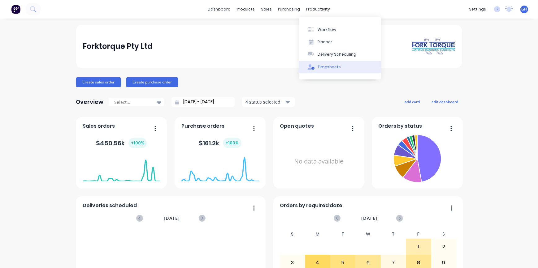
click at [326, 70] on button "Timesheets" at bounding box center [340, 67] width 82 height 12
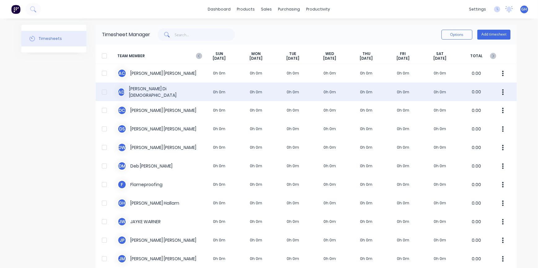
click at [188, 94] on div "A D [PERSON_NAME] Dio 0h 0m 0h 0m 0h 0m 0h 0m 0h 0m 0h 0m 0h 0m 0.00" at bounding box center [306, 92] width 421 height 19
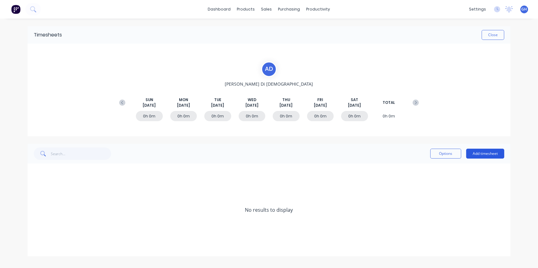
click at [483, 154] on button "Add timesheet" at bounding box center [485, 154] width 38 height 10
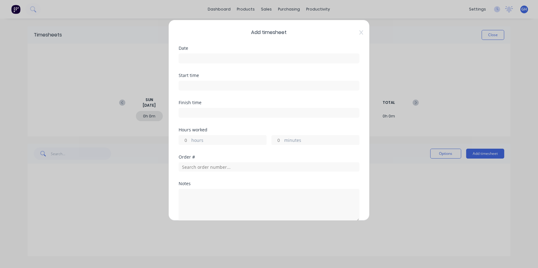
click at [193, 57] on input at bounding box center [269, 58] width 180 height 9
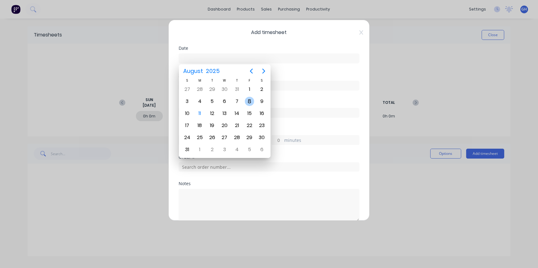
click at [248, 101] on div "8" at bounding box center [249, 101] width 9 height 9
type input "[DATE]"
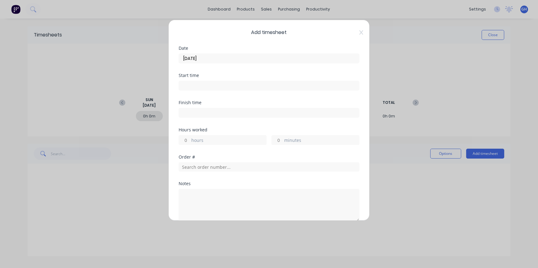
click at [188, 140] on input "hours" at bounding box center [184, 140] width 11 height 9
type input "4"
click at [277, 140] on input "minutes" at bounding box center [277, 140] width 11 height 9
type input "45"
click at [213, 166] on input "text" at bounding box center [269, 166] width 181 height 9
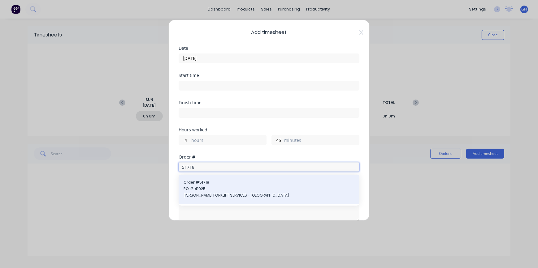
type input "51718"
click at [216, 197] on span "[PERSON_NAME] FORKLIFT SERVICES - [GEOGRAPHIC_DATA]" at bounding box center [268, 196] width 171 height 6
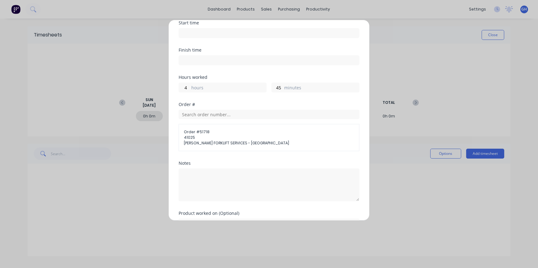
scroll to position [56, 0]
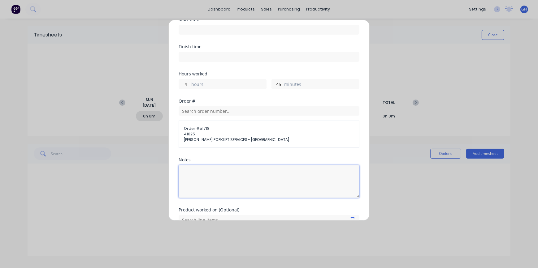
click at [203, 174] on textarea at bounding box center [269, 181] width 181 height 33
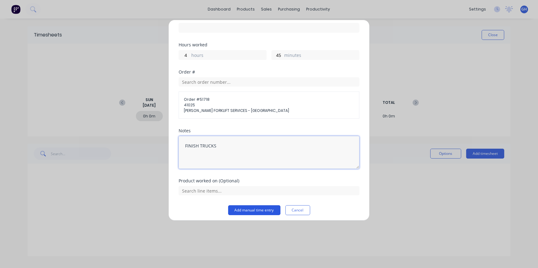
scroll to position [88, 0]
type textarea "FINISH TRUCKS"
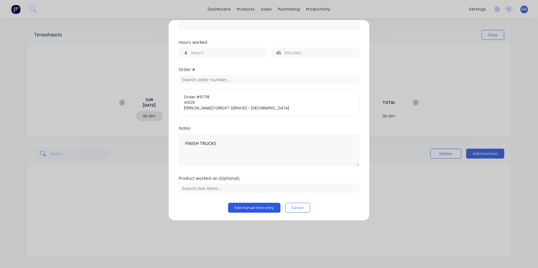
click at [241, 207] on button "Add manual time entry" at bounding box center [254, 208] width 52 height 10
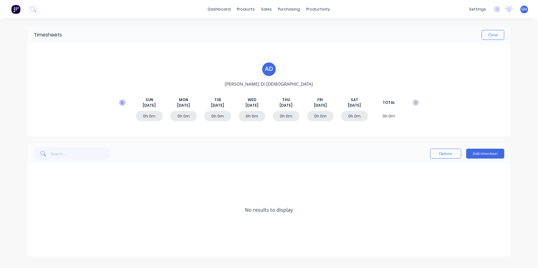
click at [123, 102] on icon at bounding box center [122, 103] width 6 height 6
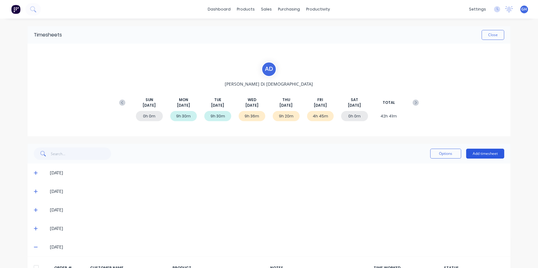
click at [482, 154] on button "Add timesheet" at bounding box center [485, 154] width 38 height 10
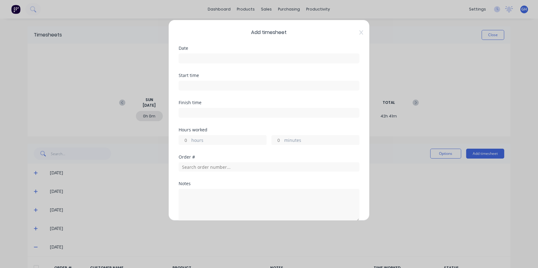
click at [178, 60] on div "Add timesheet Date Start time Finish time Hours worked hours minutes Order # No…" at bounding box center [268, 120] width 201 height 201
click at [183, 59] on input at bounding box center [269, 58] width 180 height 9
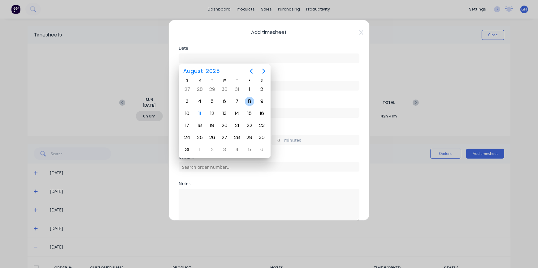
click at [251, 102] on div "8" at bounding box center [249, 101] width 9 height 9
type input "[DATE]"
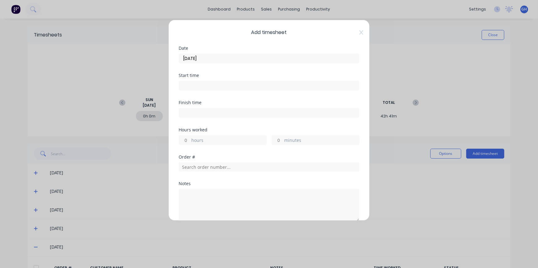
drag, startPoint x: 186, startPoint y: 138, endPoint x: 187, endPoint y: 141, distance: 3.5
click at [186, 138] on input "hours" at bounding box center [184, 140] width 11 height 9
type input "4"
type input "45"
click at [186, 169] on input "text" at bounding box center [269, 166] width 181 height 9
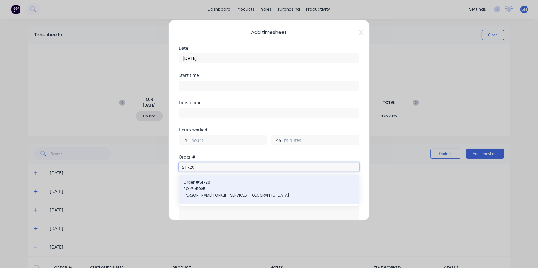
type input "51720"
click at [211, 196] on span "[PERSON_NAME] FORKLIFT SERVICES - [GEOGRAPHIC_DATA]" at bounding box center [268, 196] width 171 height 6
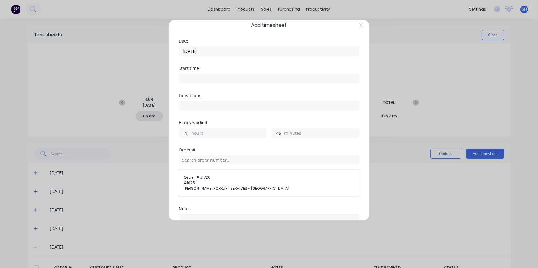
scroll to position [84, 0]
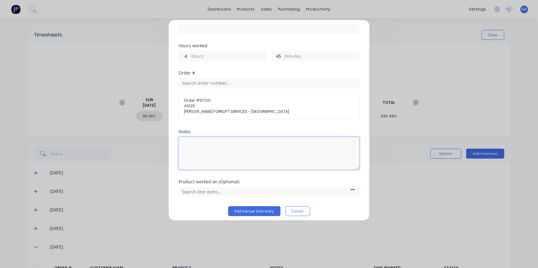
click at [213, 145] on textarea at bounding box center [269, 153] width 181 height 33
type textarea "FINISH TRUCKS"
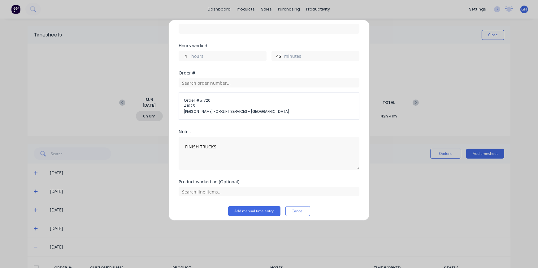
click at [261, 211] on button "Add manual time entry" at bounding box center [254, 211] width 52 height 10
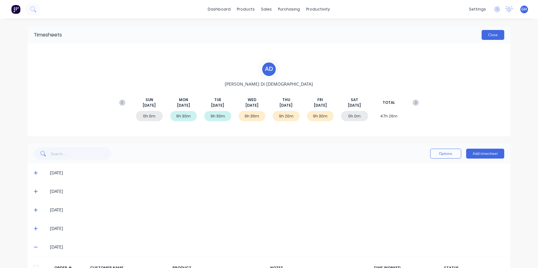
click at [492, 37] on button "Close" at bounding box center [492, 35] width 23 height 10
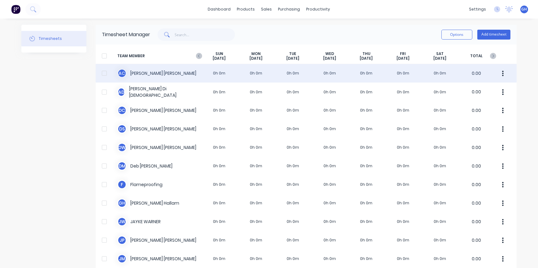
click at [236, 79] on div "A C [PERSON_NAME] 0h 0m 0h 0m 0h 0m 0h 0m 0h 0m 0h 0m 0h 0m 0.00" at bounding box center [306, 73] width 421 height 19
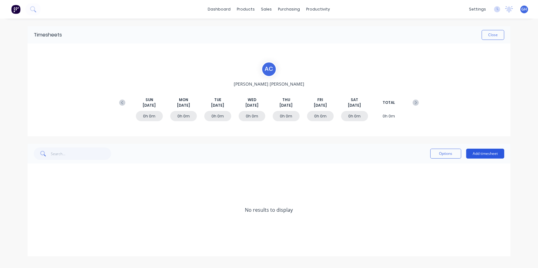
click at [474, 153] on button "Add timesheet" at bounding box center [485, 154] width 38 height 10
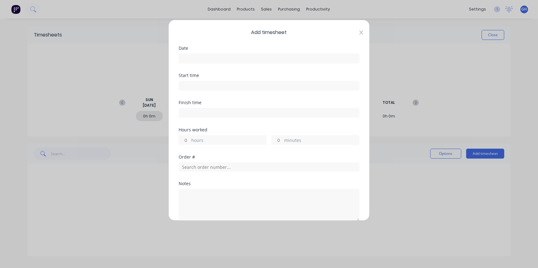
click at [359, 32] on icon at bounding box center [361, 32] width 4 height 5
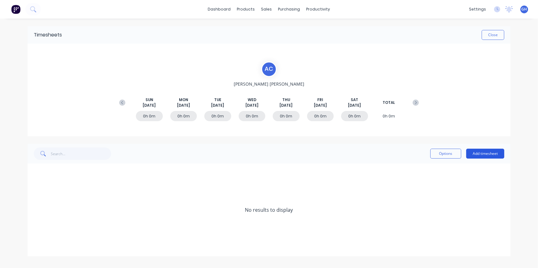
click at [481, 151] on button "Add timesheet" at bounding box center [485, 154] width 38 height 10
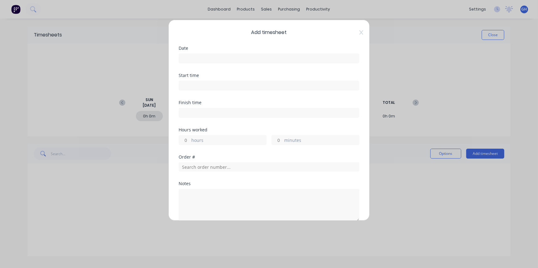
click at [192, 58] on input at bounding box center [269, 58] width 180 height 9
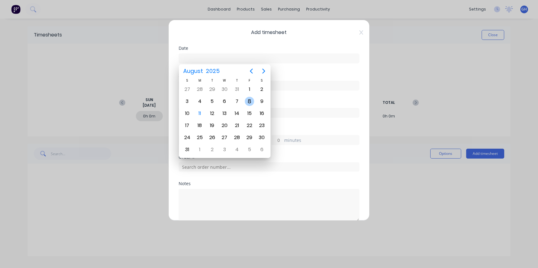
click at [248, 102] on div "8" at bounding box center [249, 101] width 9 height 9
type input "[DATE]"
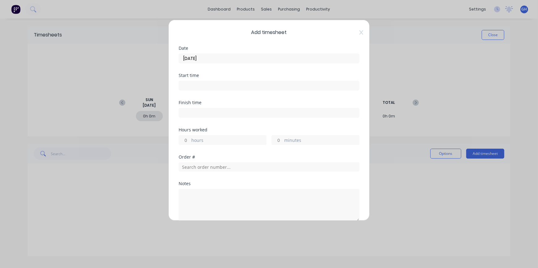
click at [277, 139] on input "minutes" at bounding box center [277, 140] width 11 height 9
type input "45"
click at [204, 168] on input "text" at bounding box center [269, 166] width 181 height 9
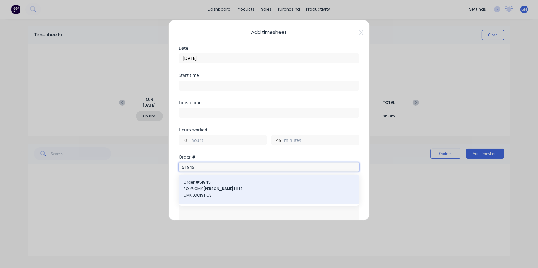
type input "51945"
click at [202, 196] on span "GMK LOGISTICS" at bounding box center [268, 196] width 171 height 6
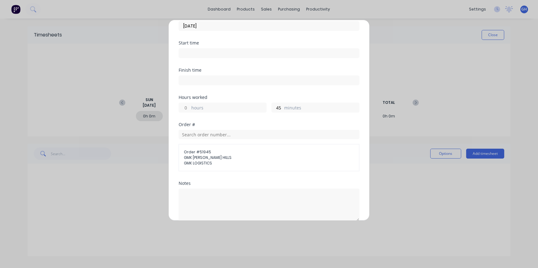
scroll to position [84, 0]
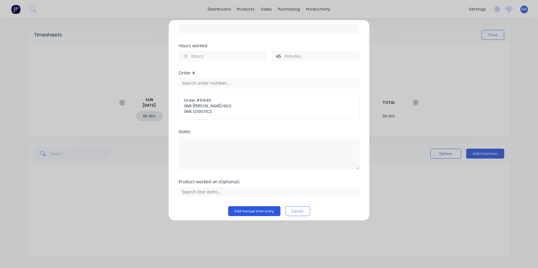
click at [269, 212] on button "Add manual time entry" at bounding box center [254, 211] width 52 height 10
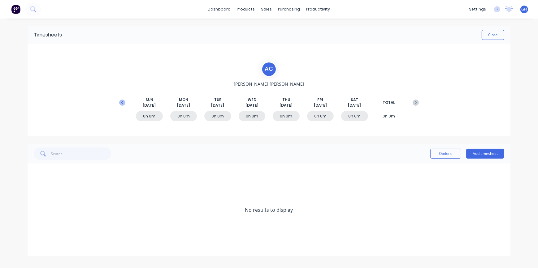
click at [123, 101] on icon at bounding box center [122, 103] width 6 height 6
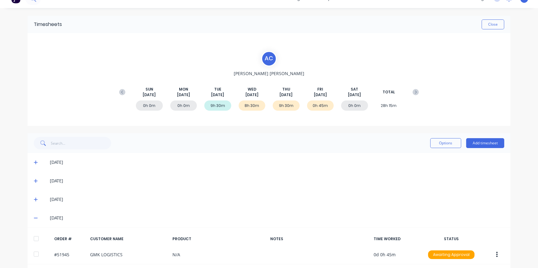
scroll to position [33, 0]
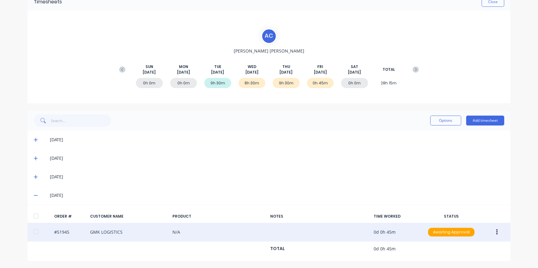
click at [496, 234] on icon "button" at bounding box center [497, 233] width 2 height 6
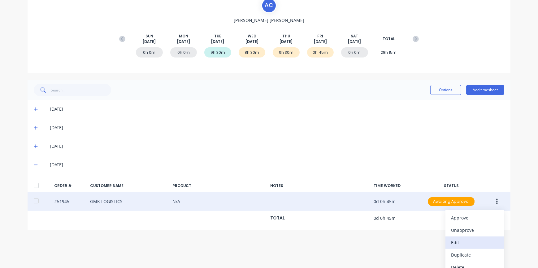
scroll to position [71, 0]
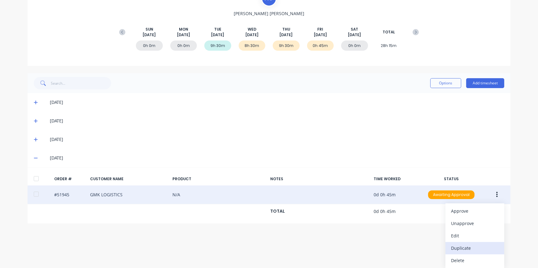
click at [463, 248] on div "Duplicate" at bounding box center [475, 248] width 48 height 9
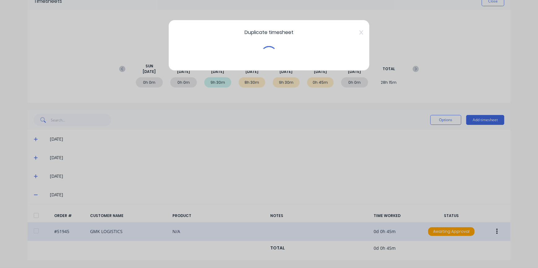
scroll to position [33, 0]
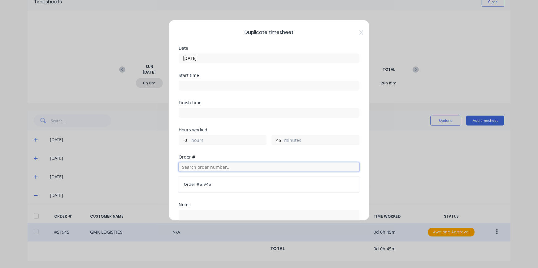
click at [188, 166] on input "text" at bounding box center [269, 166] width 181 height 9
type input "51946"
click at [198, 196] on span "GMK LOGISTICS" at bounding box center [268, 196] width 171 height 6
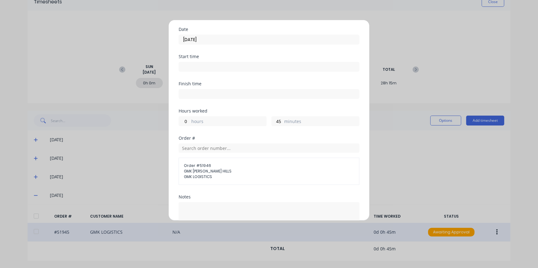
scroll to position [88, 0]
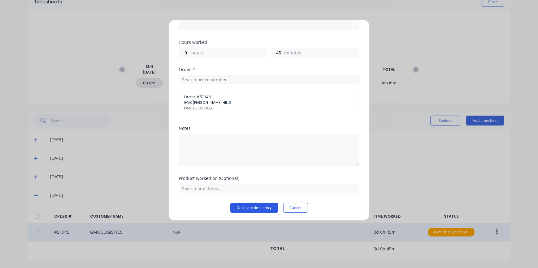
click at [248, 210] on button "Duplicate time entry" at bounding box center [254, 208] width 48 height 10
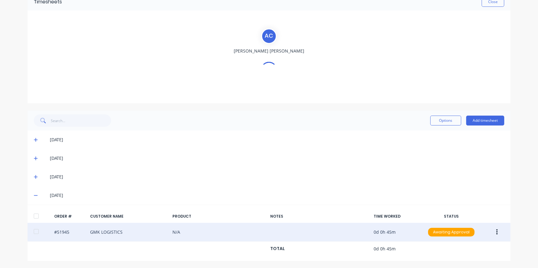
scroll to position [52, 0]
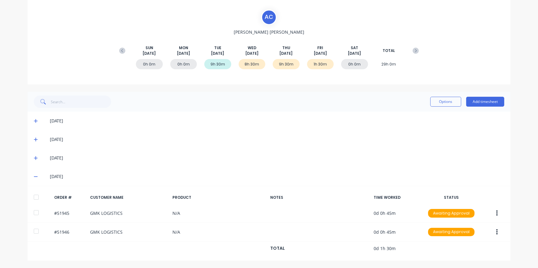
click at [496, 213] on icon "button" at bounding box center [497, 214] width 2 height 6
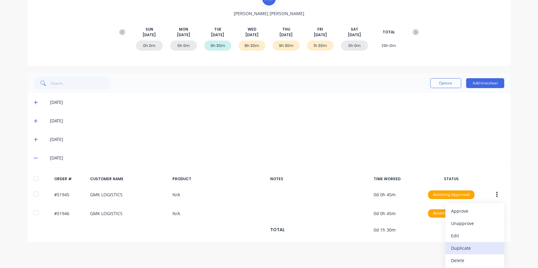
click at [461, 249] on div "Duplicate" at bounding box center [475, 248] width 48 height 9
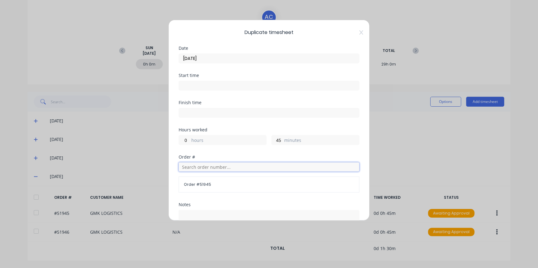
click at [187, 167] on input "text" at bounding box center [269, 166] width 181 height 9
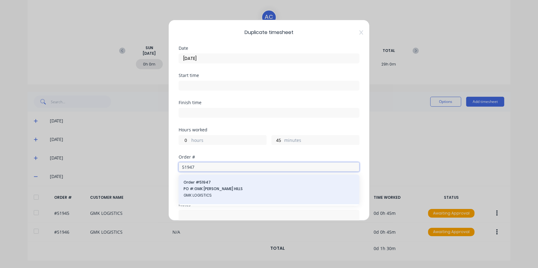
type input "51947"
click at [204, 195] on span "GMK LOGISTICS" at bounding box center [268, 196] width 171 height 6
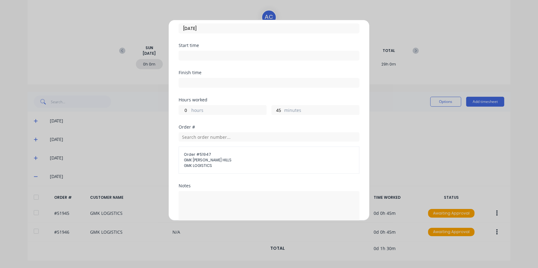
scroll to position [88, 0]
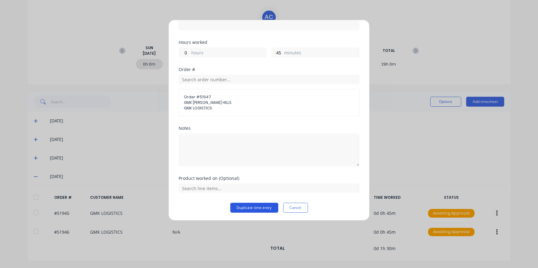
click at [267, 207] on button "Duplicate time entry" at bounding box center [254, 208] width 48 height 10
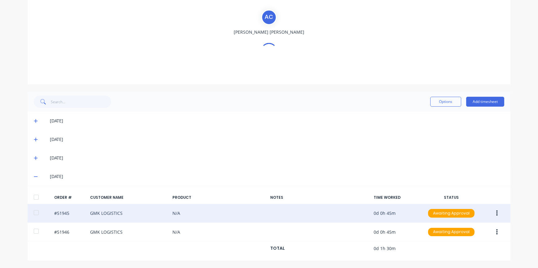
scroll to position [71, 0]
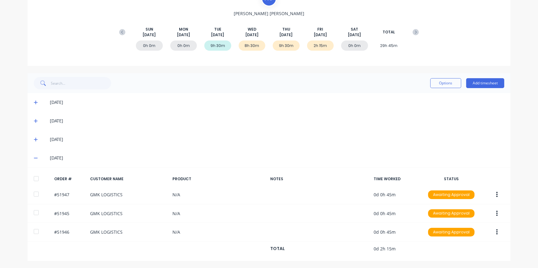
click at [496, 214] on icon "button" at bounding box center [497, 213] width 2 height 7
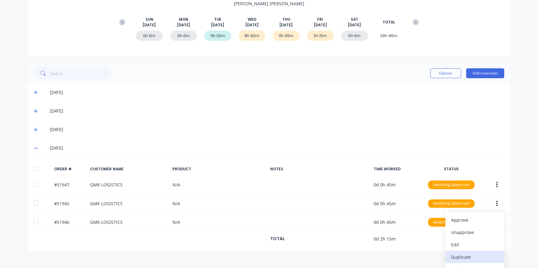
scroll to position [89, 0]
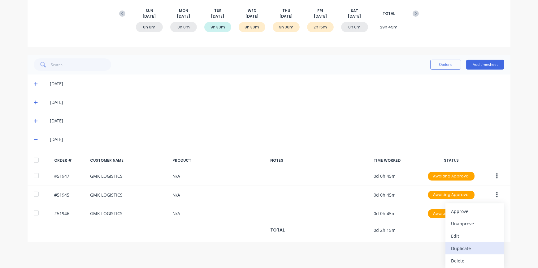
click at [465, 250] on div "Duplicate" at bounding box center [475, 248] width 48 height 9
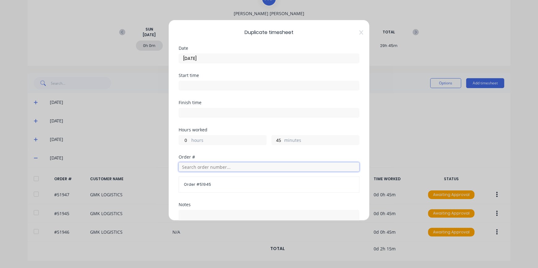
click at [188, 166] on input "text" at bounding box center [269, 166] width 181 height 9
type input "51948"
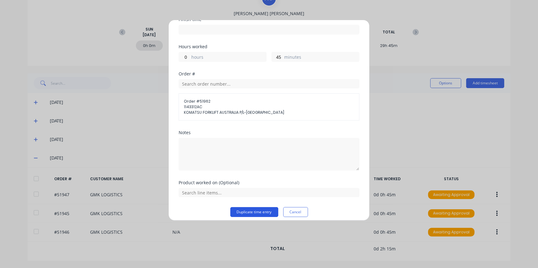
scroll to position [84, 0]
click at [199, 83] on input "text" at bounding box center [269, 82] width 181 height 9
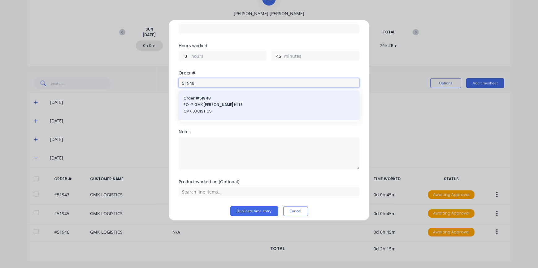
type input "51948"
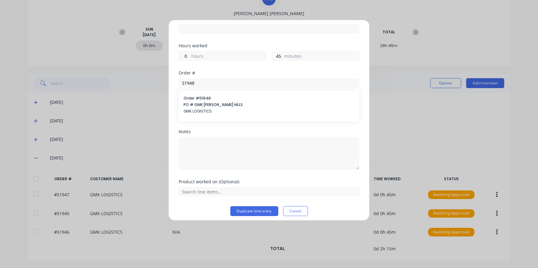
click at [197, 111] on span "GMK LOGISTICS" at bounding box center [268, 112] width 171 height 6
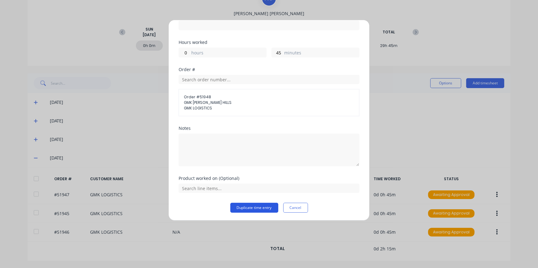
click at [246, 208] on button "Duplicate time entry" at bounding box center [254, 208] width 48 height 10
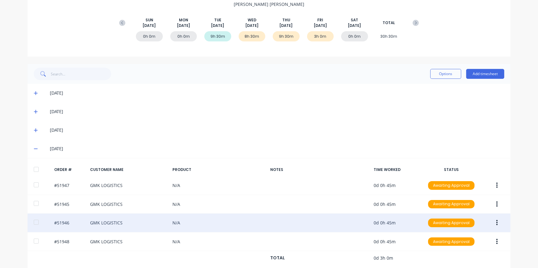
scroll to position [89, 0]
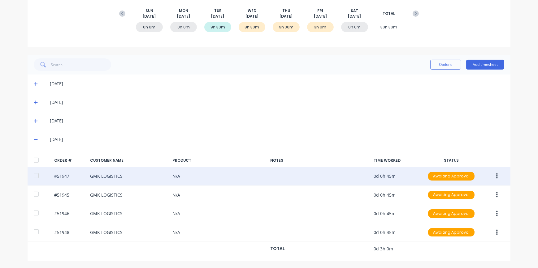
click at [496, 177] on button "button" at bounding box center [496, 176] width 15 height 11
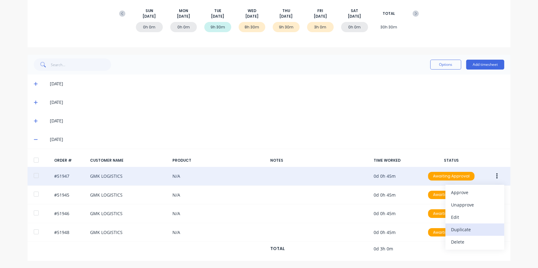
click at [463, 230] on div "Duplicate" at bounding box center [475, 229] width 48 height 9
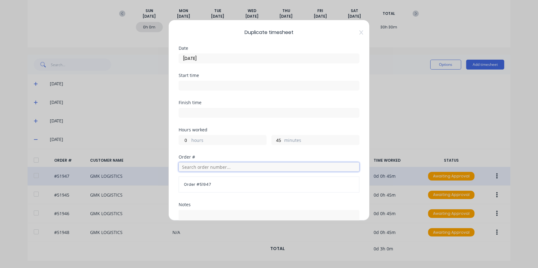
click at [191, 168] on input "text" at bounding box center [269, 166] width 181 height 9
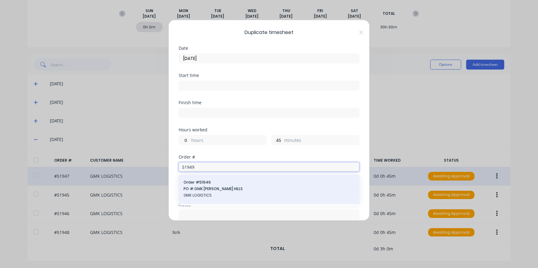
type input "51949"
click at [204, 193] on span "GMK LOGISTICS" at bounding box center [268, 196] width 171 height 6
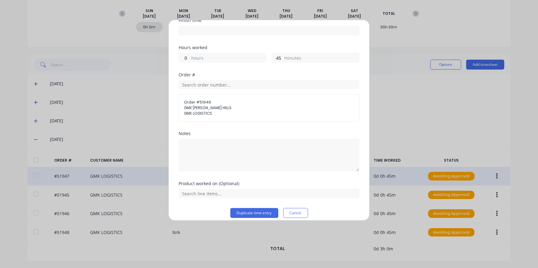
scroll to position [84, 0]
click at [237, 212] on button "Duplicate time entry" at bounding box center [254, 211] width 48 height 10
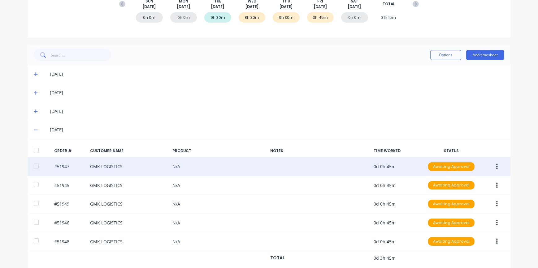
scroll to position [108, 0]
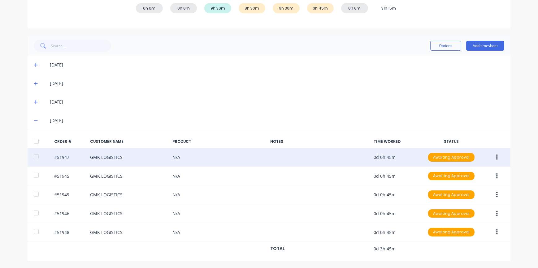
click at [495, 161] on button "button" at bounding box center [496, 157] width 15 height 11
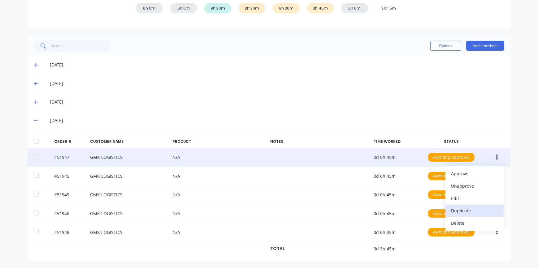
click at [464, 211] on div "Duplicate" at bounding box center [475, 210] width 48 height 9
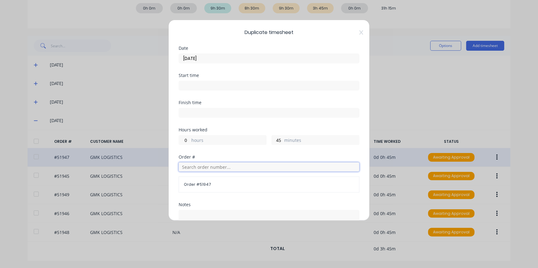
click at [190, 167] on input "text" at bounding box center [269, 166] width 181 height 9
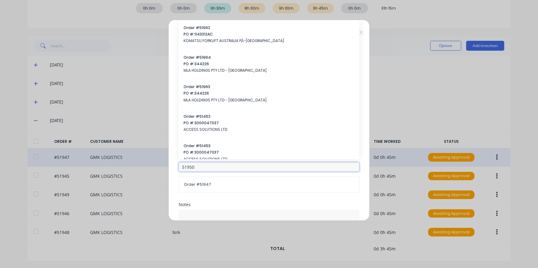
click at [195, 168] on input "51950" at bounding box center [269, 166] width 181 height 9
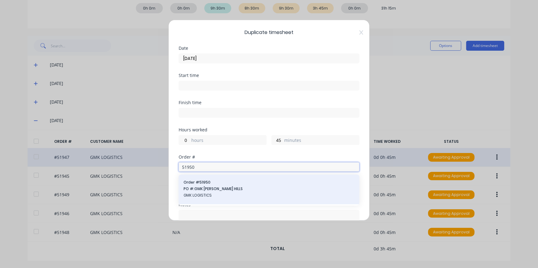
type input "51950"
click at [217, 200] on div "Order # 51950 PO #: GMK [PERSON_NAME] HILLS GMK LOGISTICS" at bounding box center [269, 190] width 181 height 30
click at [202, 189] on span "PO #: GMK [PERSON_NAME] HILLS" at bounding box center [268, 189] width 171 height 6
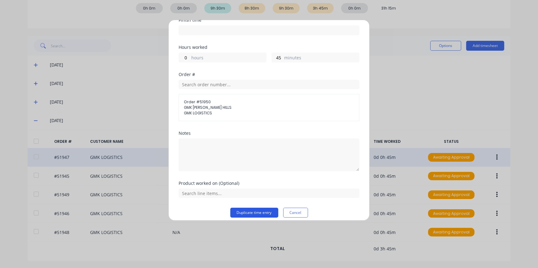
scroll to position [84, 0]
click at [239, 210] on button "Duplicate time entry" at bounding box center [254, 211] width 48 height 10
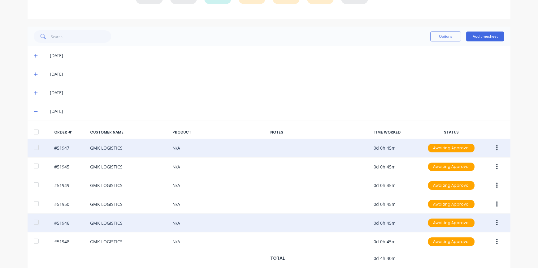
scroll to position [127, 0]
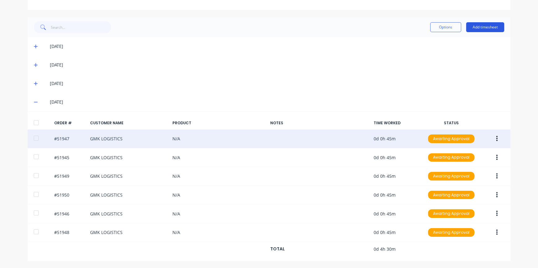
click at [480, 29] on button "Add timesheet" at bounding box center [485, 27] width 38 height 10
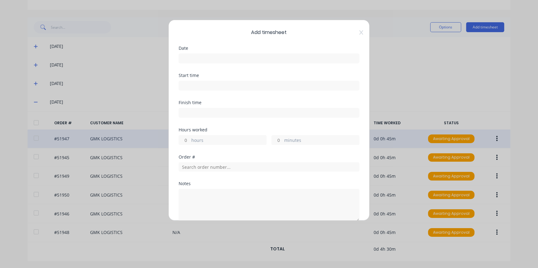
click at [232, 59] on input at bounding box center [269, 58] width 180 height 9
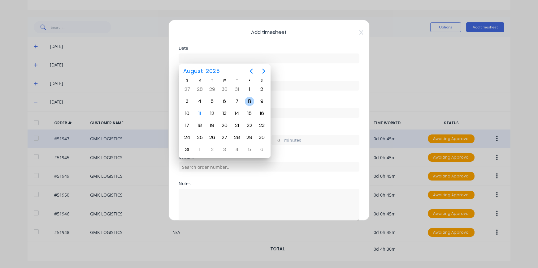
click at [249, 103] on div "8" at bounding box center [249, 101] width 9 height 9
type input "[DATE]"
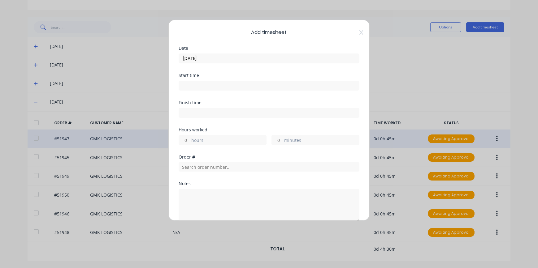
click at [187, 140] on input "hours" at bounding box center [184, 140] width 11 height 9
type input "2"
drag, startPoint x: 189, startPoint y: 140, endPoint x: 176, endPoint y: 141, distance: 13.3
click at [176, 141] on div "Add timesheet Date [DATE] Start time Finish time Hours worked 2 hours minutes O…" at bounding box center [268, 120] width 201 height 201
click at [278, 140] on input "minutes" at bounding box center [277, 140] width 11 height 9
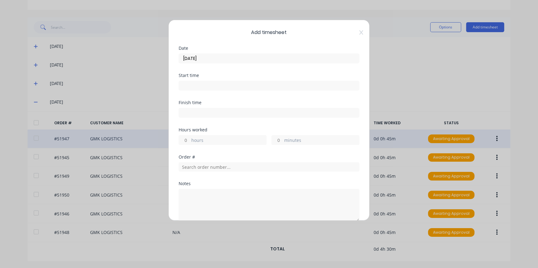
click at [373, 88] on div "Add timesheet Date [DATE] Start time Finish time Hours worked hours minutes Ord…" at bounding box center [269, 134] width 538 height 268
click at [280, 141] on input "minutes" at bounding box center [277, 140] width 11 height 9
type input "30"
click at [207, 167] on input "text" at bounding box center [269, 166] width 181 height 9
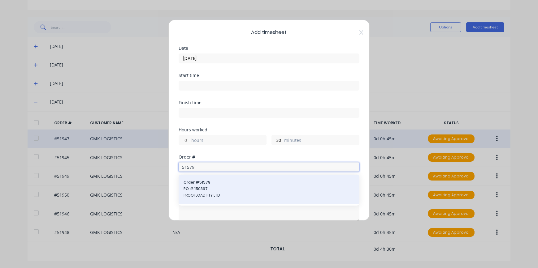
type input "51579"
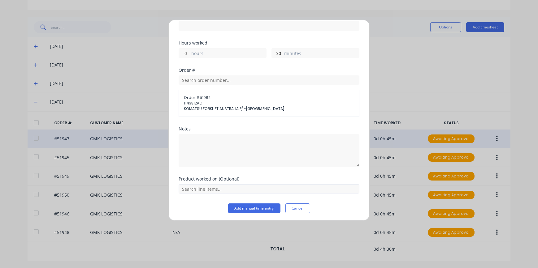
scroll to position [88, 0]
click at [202, 79] on input "text" at bounding box center [269, 79] width 181 height 9
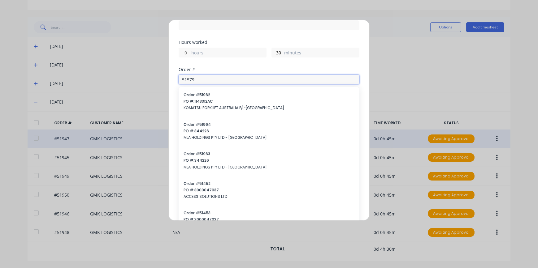
click at [203, 78] on input "51579" at bounding box center [269, 79] width 181 height 9
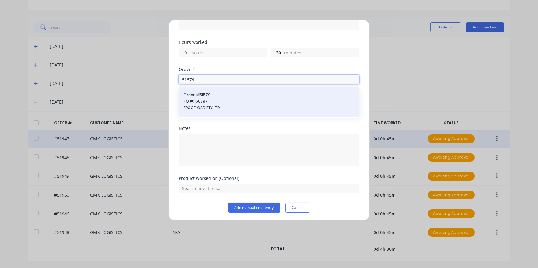
type input "51579"
click at [200, 108] on span "PROOFLOAD PTY LTD" at bounding box center [268, 108] width 171 height 6
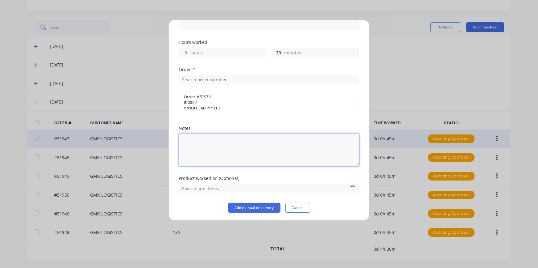
click at [209, 142] on textarea at bounding box center [269, 150] width 181 height 33
drag, startPoint x: 282, startPoint y: 149, endPoint x: 289, endPoint y: 150, distance: 6.8
click at [284, 150] on textarea "TRIED TESTING FOUND COMPRESSOR SEIZED" at bounding box center [269, 150] width 181 height 33
type textarea "TRIED TESTING FOUND COMPRESSOR SEIZED"
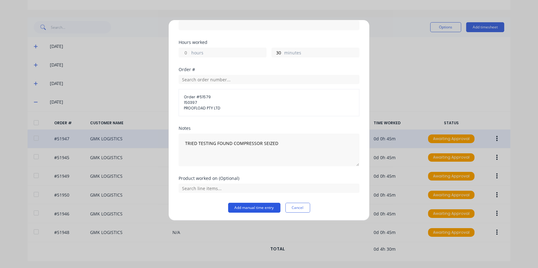
click at [263, 210] on button "Add manual time entry" at bounding box center [254, 208] width 52 height 10
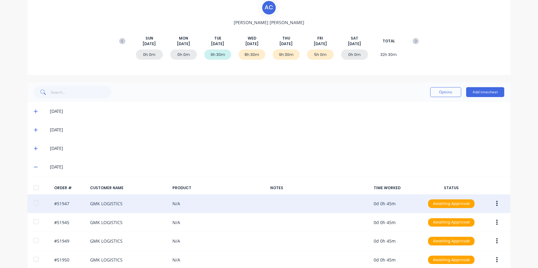
scroll to position [61, 0]
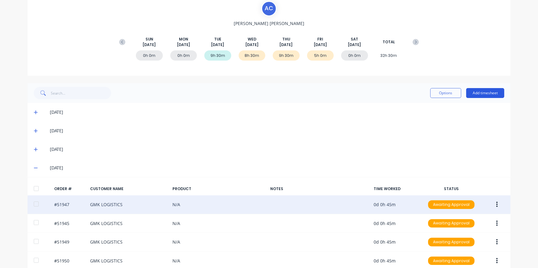
click at [480, 94] on button "Add timesheet" at bounding box center [485, 93] width 38 height 10
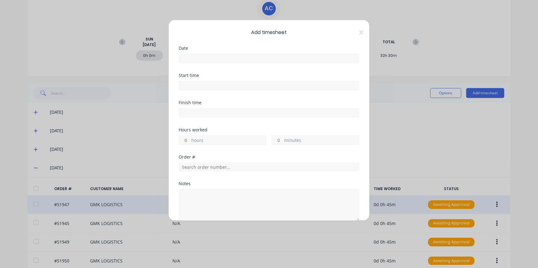
click at [194, 55] on input at bounding box center [269, 58] width 180 height 9
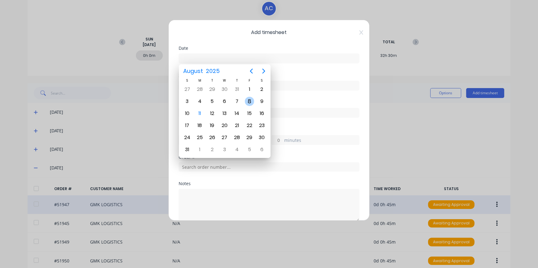
click at [250, 103] on div "8" at bounding box center [249, 101] width 9 height 9
type input "[DATE]"
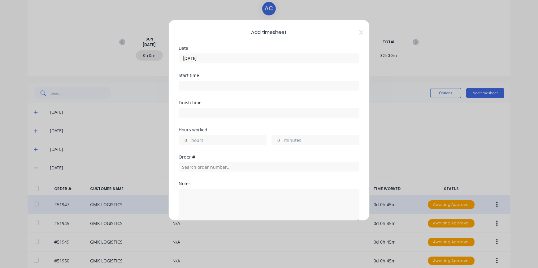
click at [182, 139] on input "hours" at bounding box center [184, 140] width 11 height 9
type input "4"
click at [281, 139] on div "minutes" at bounding box center [315, 140] width 88 height 10
click at [279, 142] on input "minutes" at bounding box center [277, 140] width 11 height 9
type input "30"
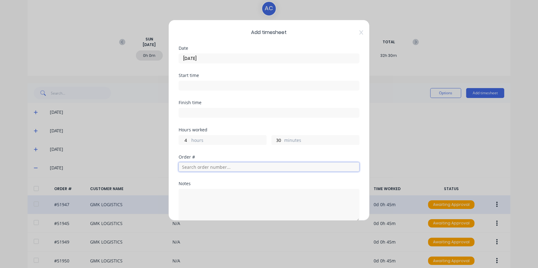
click at [212, 170] on input "text" at bounding box center [269, 166] width 181 height 9
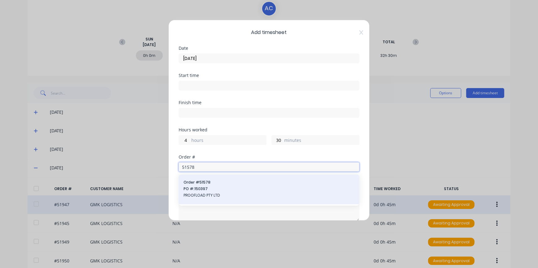
type input "51578"
click at [207, 197] on span "PROOFLOAD PTY LTD" at bounding box center [268, 196] width 171 height 6
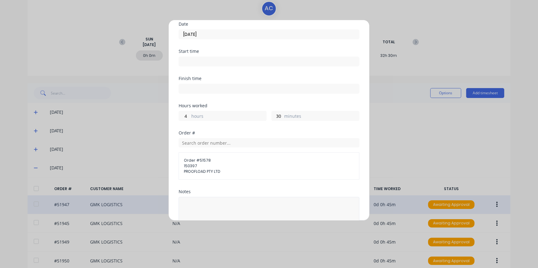
scroll to position [84, 0]
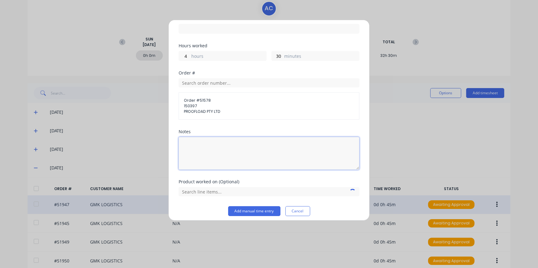
click at [207, 145] on textarea at bounding box center [269, 153] width 181 height 33
type textarea "TEMP TEST TRUCK"
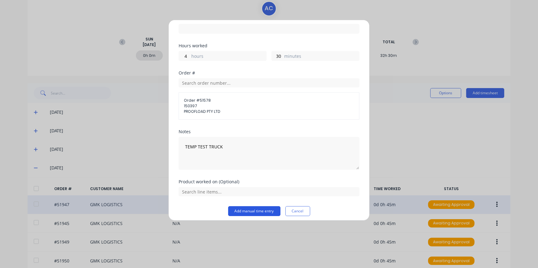
click at [268, 210] on button "Add manual time entry" at bounding box center [254, 211] width 52 height 10
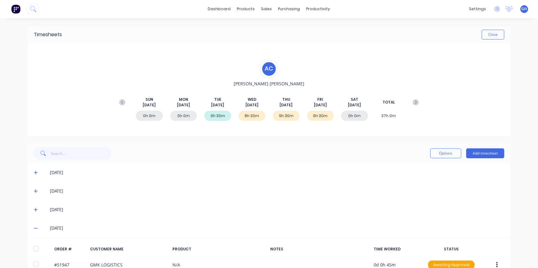
scroll to position [0, 0]
click at [485, 38] on button "Close" at bounding box center [492, 35] width 23 height 10
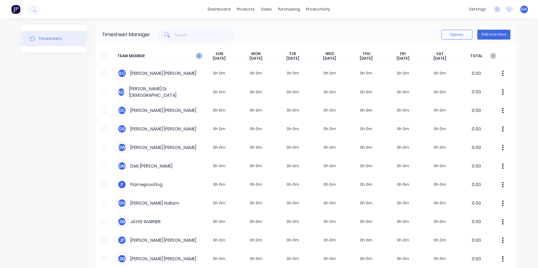
click at [197, 57] on icon at bounding box center [199, 56] width 6 height 6
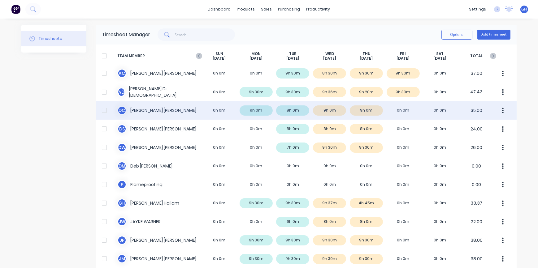
click at [390, 111] on div "D C [PERSON_NAME] 0h 0m 9h 0m 8h 0m 9h 0m 9h 0m 0h 0m 0h 0m 35.00" at bounding box center [306, 110] width 421 height 19
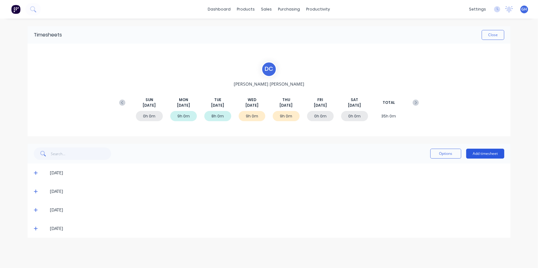
click at [472, 155] on button "Add timesheet" at bounding box center [485, 154] width 38 height 10
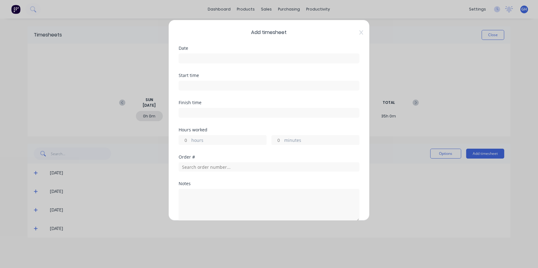
click at [192, 56] on input at bounding box center [269, 58] width 180 height 9
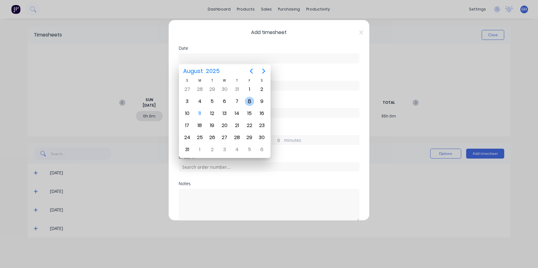
click at [251, 101] on div "8" at bounding box center [249, 101] width 9 height 9
type input "[DATE]"
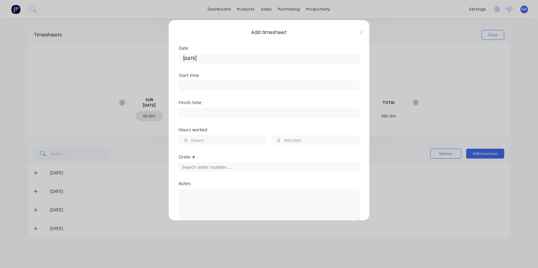
click at [183, 139] on input "hours" at bounding box center [184, 140] width 11 height 9
type input "9"
click at [185, 162] on input "text" at bounding box center [269, 166] width 181 height 9
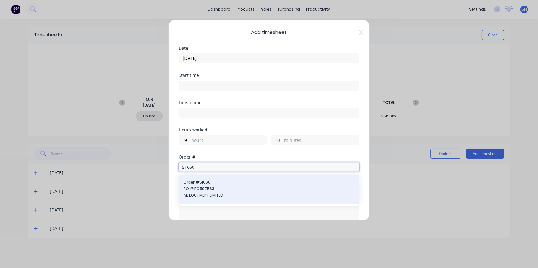
type input "51660"
click at [210, 196] on span "AB EQUIPMENT LIMITED" at bounding box center [268, 196] width 171 height 6
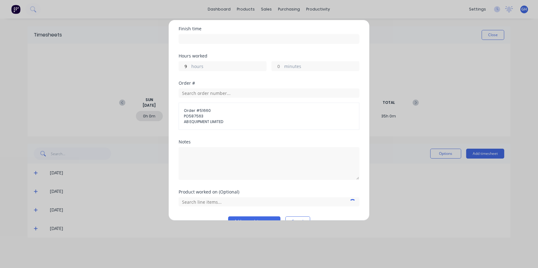
scroll to position [84, 0]
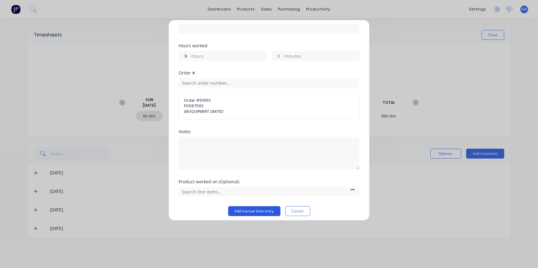
click at [238, 210] on button "Add manual time entry" at bounding box center [254, 211] width 52 height 10
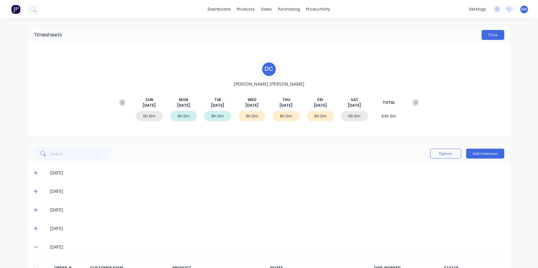
click at [496, 37] on button "Close" at bounding box center [492, 35] width 23 height 10
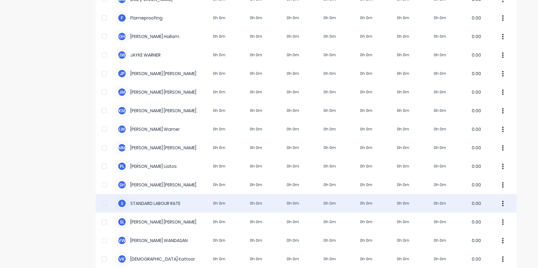
scroll to position [169, 0]
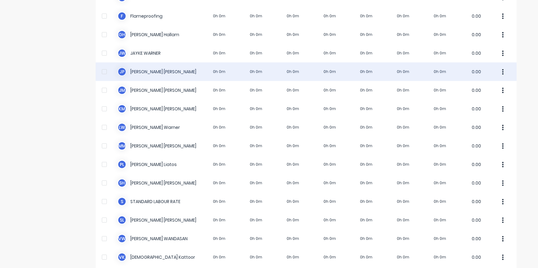
click at [141, 71] on div "J P [PERSON_NAME] 0h 0m 0h 0m 0h 0m 0h 0m 0h 0m 0h 0m 0h 0m 0.00" at bounding box center [306, 71] width 421 height 19
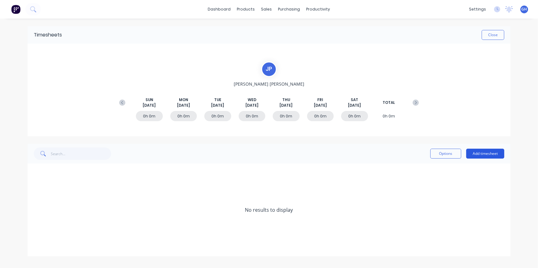
click at [480, 155] on button "Add timesheet" at bounding box center [485, 154] width 38 height 10
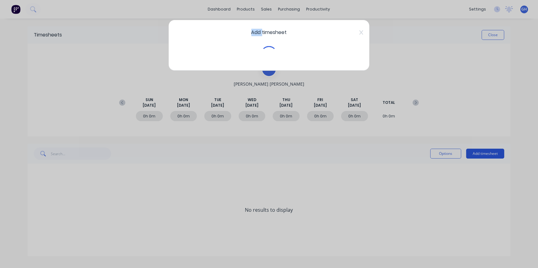
click at [480, 155] on div "Add timesheet" at bounding box center [269, 134] width 538 height 268
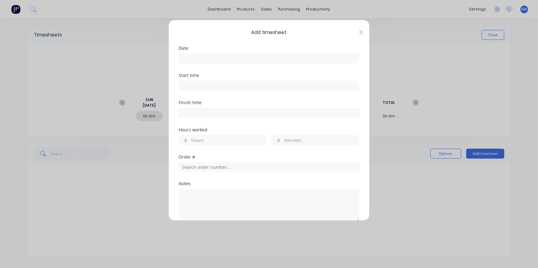
click at [359, 31] on icon at bounding box center [361, 32] width 4 height 5
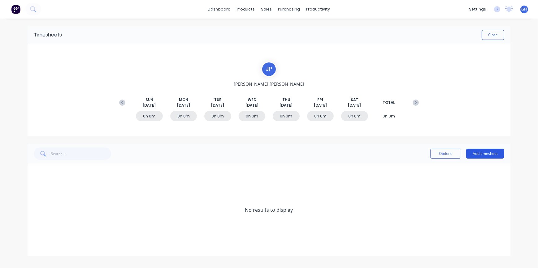
click at [473, 154] on button "Add timesheet" at bounding box center [485, 154] width 38 height 10
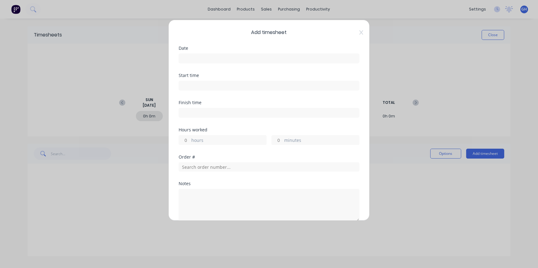
click at [183, 54] on label at bounding box center [269, 59] width 181 height 10
click at [183, 54] on input at bounding box center [269, 58] width 180 height 9
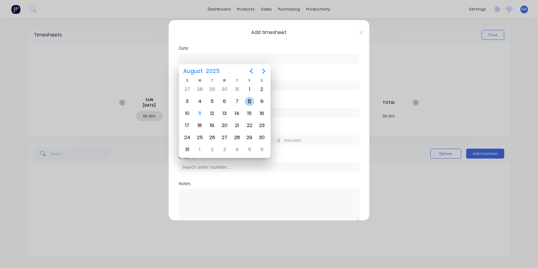
click at [251, 104] on div "8" at bounding box center [249, 101] width 9 height 9
type input "[DATE]"
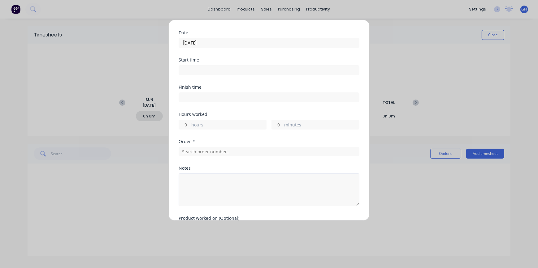
scroll to position [56, 0]
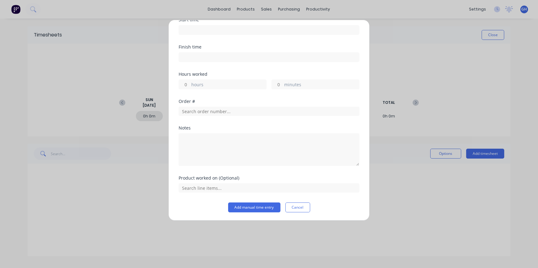
click at [183, 82] on input "hours" at bounding box center [184, 84] width 11 height 9
type input "4"
click at [278, 85] on input "minutes" at bounding box center [277, 84] width 11 height 9
type input "45"
click at [192, 111] on input "text" at bounding box center [269, 111] width 181 height 9
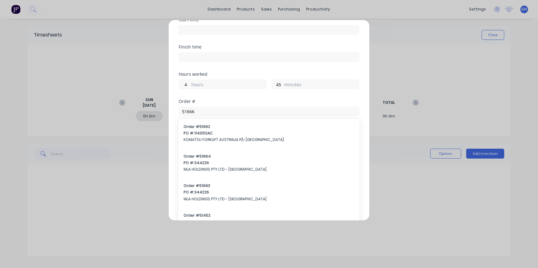
click at [171, 131] on div "Add timesheet Date [DATE] Start time Finish time Hours worked 4 hours 45 minute…" at bounding box center [268, 120] width 201 height 201
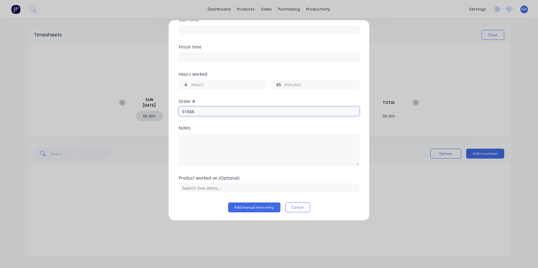
click at [195, 111] on input "51666" at bounding box center [269, 111] width 181 height 9
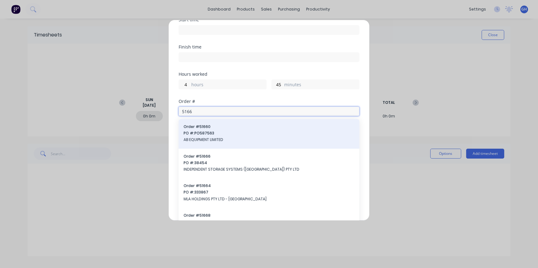
type input "51666"
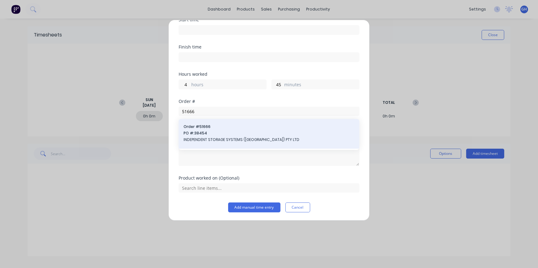
click at [213, 140] on span "INDEPENDENT STORAGE SYSTEMS ([GEOGRAPHIC_DATA]) PTY LTD" at bounding box center [268, 140] width 171 height 6
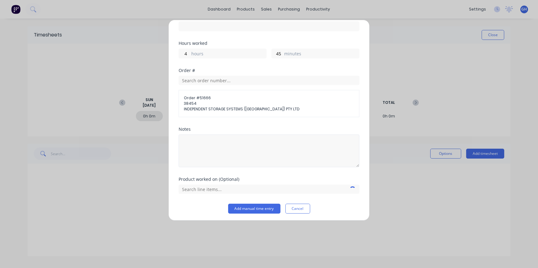
scroll to position [88, 0]
click at [195, 140] on textarea at bounding box center [269, 150] width 181 height 33
type textarea "DISPLAY BOX"
click at [257, 206] on button "Add manual time entry" at bounding box center [254, 208] width 52 height 10
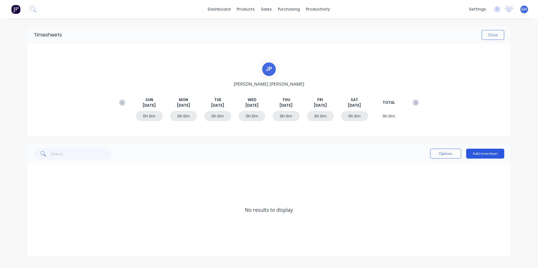
click at [484, 156] on button "Add timesheet" at bounding box center [485, 154] width 38 height 10
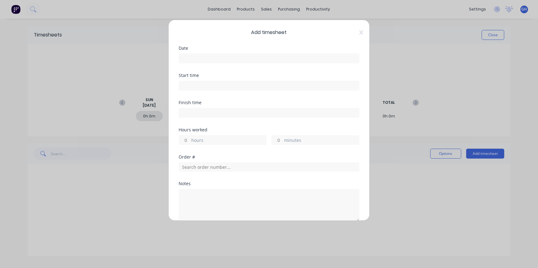
click at [183, 55] on input at bounding box center [269, 58] width 180 height 9
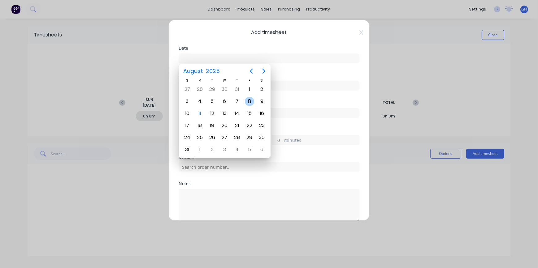
click at [248, 102] on div "8" at bounding box center [249, 101] width 9 height 9
type input "[DATE]"
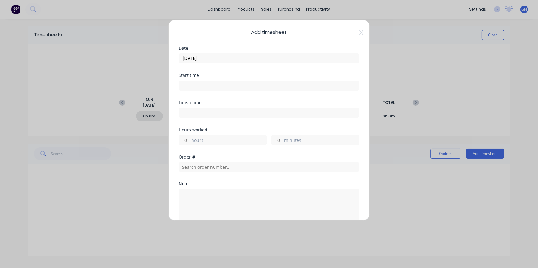
click at [187, 140] on input "hours" at bounding box center [184, 140] width 11 height 9
type input "4"
type input "45"
click at [186, 167] on input "text" at bounding box center [269, 166] width 181 height 9
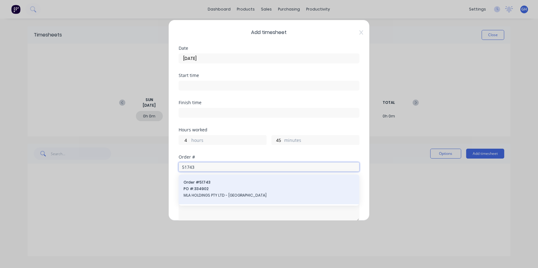
type input "51743"
click at [205, 196] on span "MLA HOLDINGS PTY LTD - [GEOGRAPHIC_DATA]" at bounding box center [268, 196] width 171 height 6
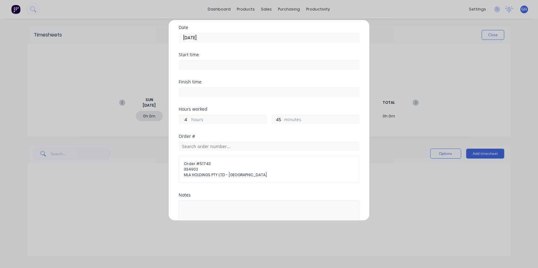
scroll to position [56, 0]
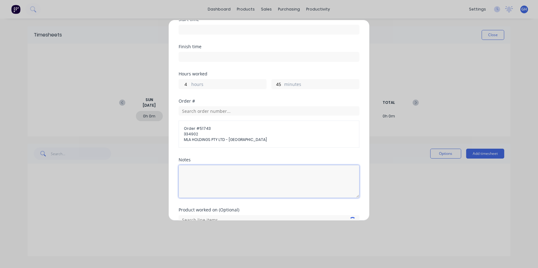
click at [205, 170] on textarea at bounding box center [269, 181] width 181 height 33
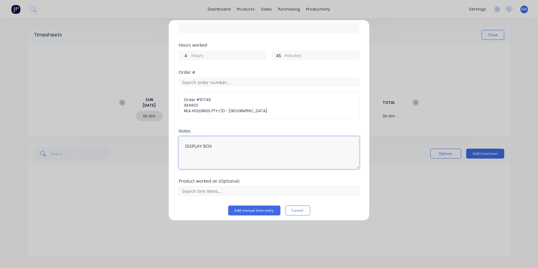
scroll to position [88, 0]
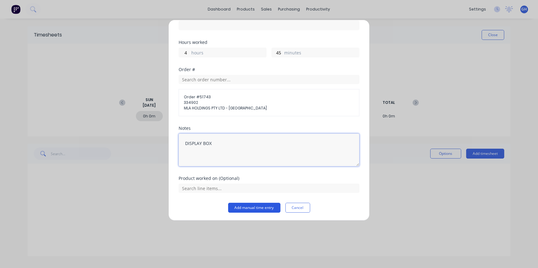
type textarea "DISPLAY BOX"
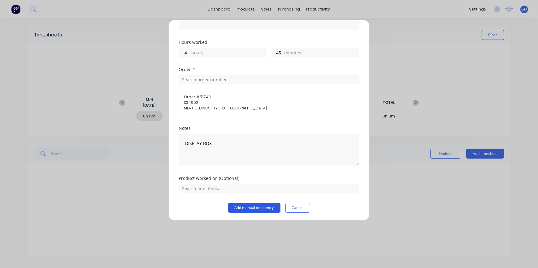
click at [263, 206] on button "Add manual time entry" at bounding box center [254, 208] width 52 height 10
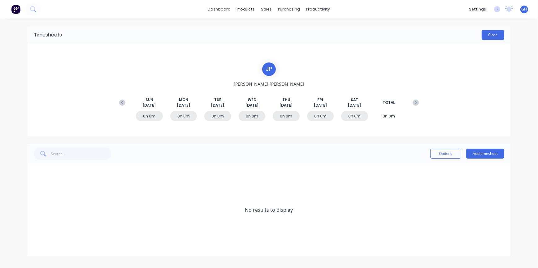
click at [492, 36] on button "Close" at bounding box center [492, 35] width 23 height 10
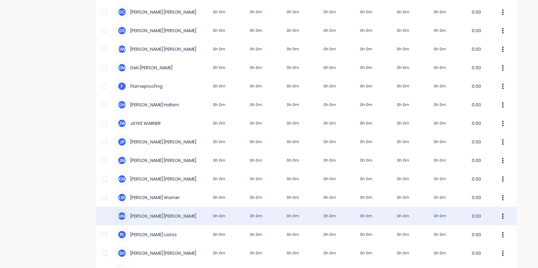
scroll to position [112, 0]
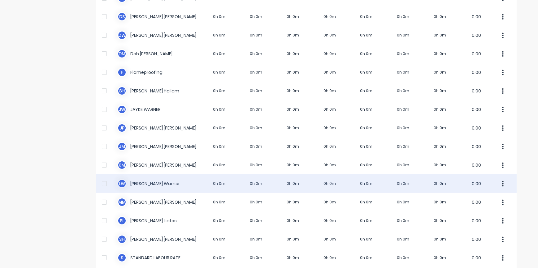
click at [148, 184] on div "[PERSON_NAME] 0h 0m 0h 0m 0h 0m 0h 0m 0h 0m 0h 0m 0h 0m 0.00" at bounding box center [306, 183] width 421 height 19
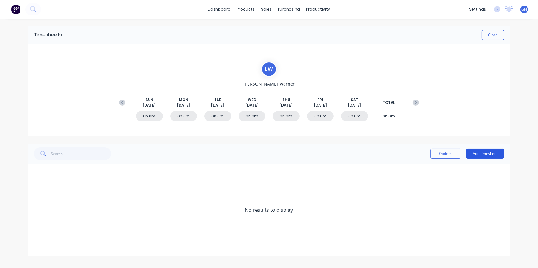
click at [475, 157] on button "Add timesheet" at bounding box center [485, 154] width 38 height 10
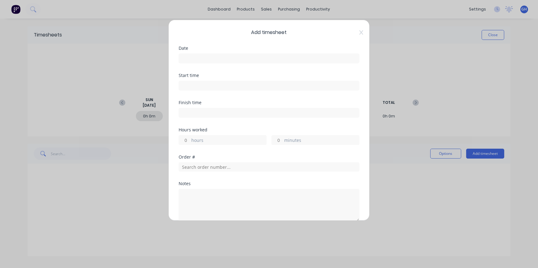
click at [204, 58] on input at bounding box center [269, 58] width 180 height 9
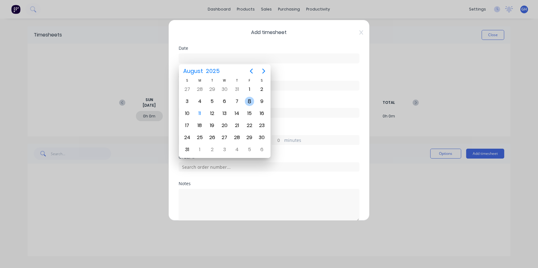
click at [248, 102] on div "8" at bounding box center [249, 101] width 9 height 9
type input "[DATE]"
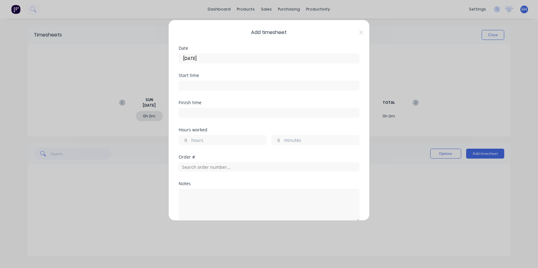
click at [186, 140] on input "hours" at bounding box center [184, 140] width 11 height 9
type input "8"
click at [184, 164] on input "text" at bounding box center [269, 166] width 181 height 9
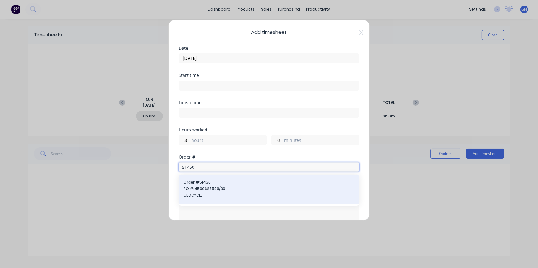
type input "51450"
click at [195, 195] on span "GEOCYCLE" at bounding box center [268, 196] width 171 height 6
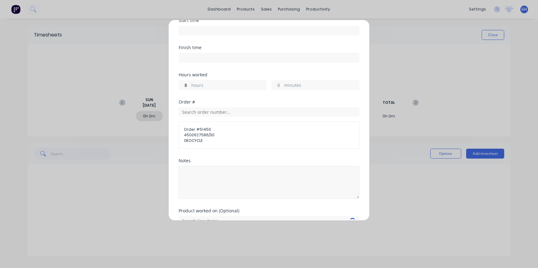
scroll to position [56, 0]
click at [199, 175] on textarea at bounding box center [269, 181] width 181 height 33
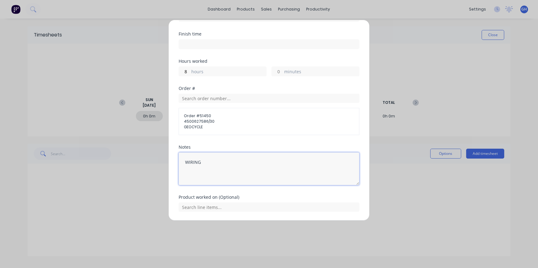
scroll to position [88, 0]
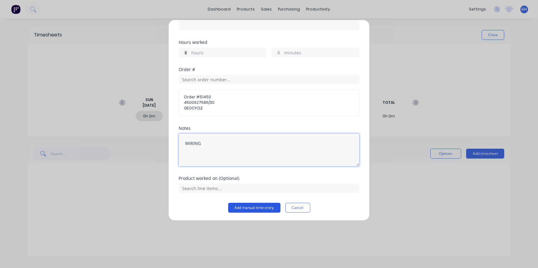
type textarea "WIRING"
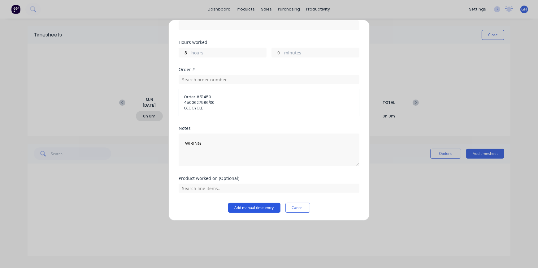
click at [246, 205] on button "Add manual time entry" at bounding box center [254, 208] width 52 height 10
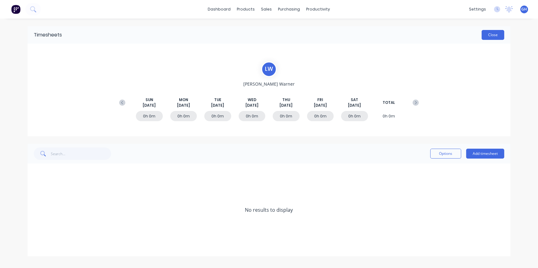
click at [486, 35] on button "Close" at bounding box center [492, 35] width 23 height 10
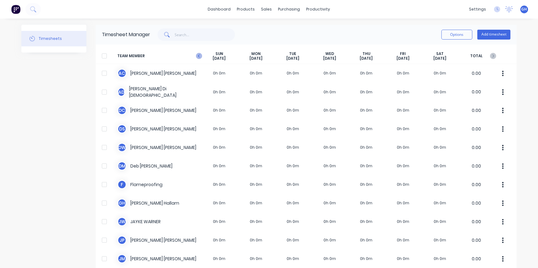
click at [197, 56] on icon at bounding box center [199, 56] width 6 height 6
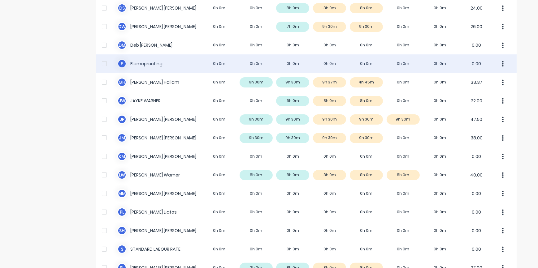
scroll to position [140, 0]
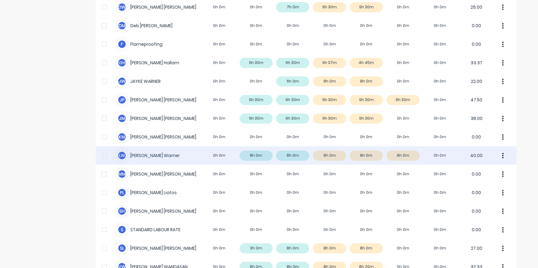
click at [403, 155] on div "[PERSON_NAME] 0h 0m 8h 0m 8h 0m 8h 0m 8h 0m 8h 0m 0h 0m 40.00" at bounding box center [306, 155] width 421 height 19
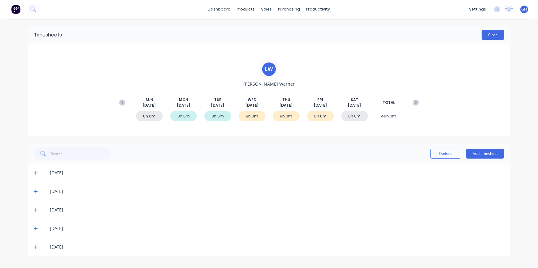
click at [491, 38] on button "Close" at bounding box center [492, 35] width 23 height 10
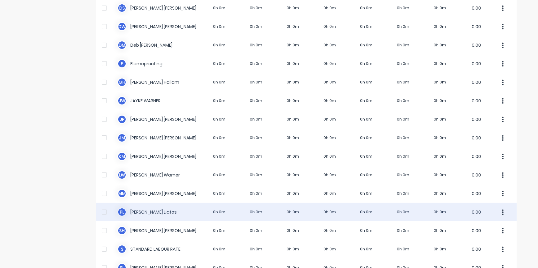
scroll to position [112, 0]
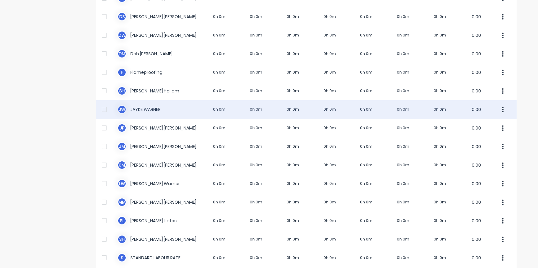
click at [154, 110] on div "[PERSON_NAME] [PERSON_NAME] 0h 0m 0h 0m 0h 0m 0h 0m 0h 0m 0h 0m 0h 0m 0.00" at bounding box center [306, 109] width 421 height 19
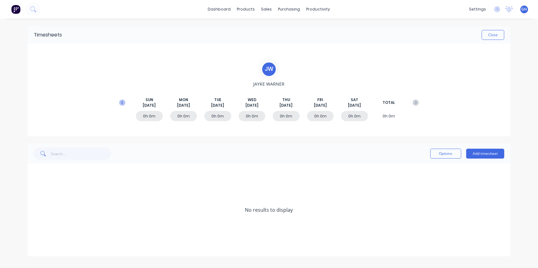
click at [121, 102] on icon at bounding box center [122, 102] width 2 height 3
click at [36, 209] on icon at bounding box center [36, 211] width 4 height 4
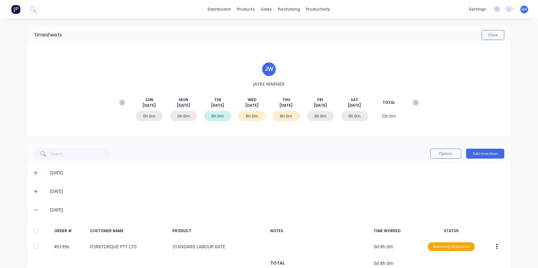
scroll to position [15, 0]
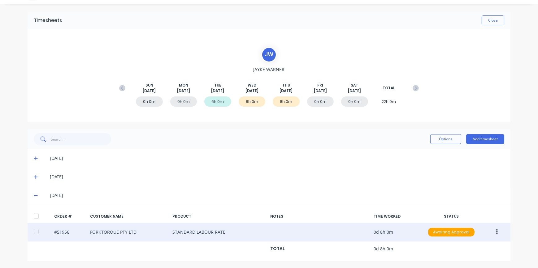
click at [496, 234] on icon "button" at bounding box center [497, 233] width 2 height 6
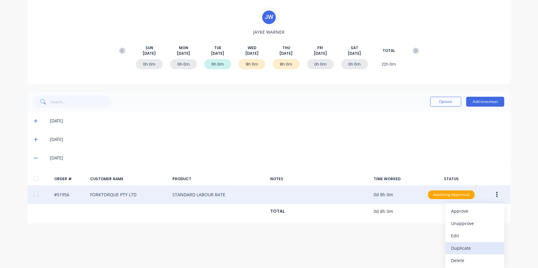
click at [465, 249] on div "Duplicate" at bounding box center [475, 248] width 48 height 9
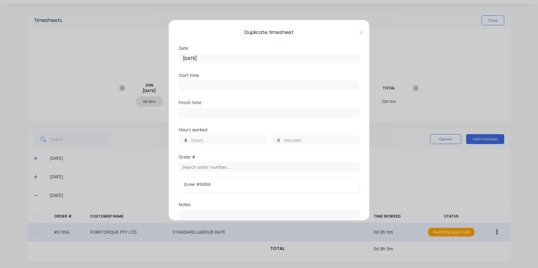
click at [194, 58] on input "[DATE]" at bounding box center [269, 58] width 180 height 9
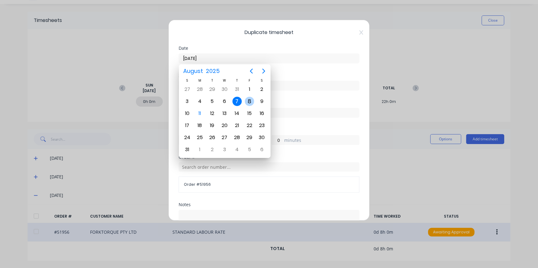
click at [249, 103] on div "8" at bounding box center [249, 101] width 9 height 9
type input "[DATE]"
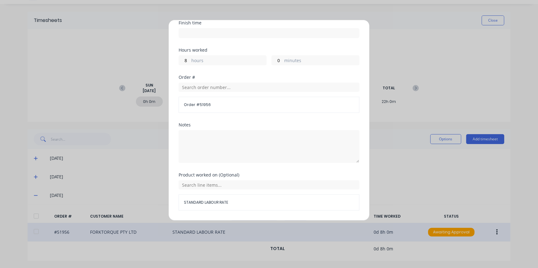
scroll to position [84, 0]
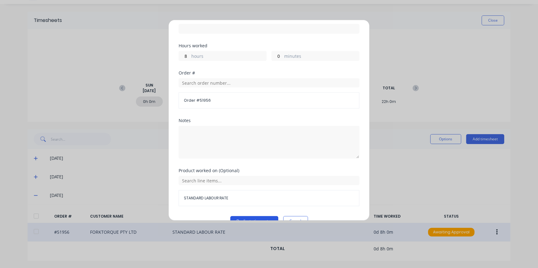
click at [243, 219] on button "Duplicate time entry" at bounding box center [254, 221] width 48 height 10
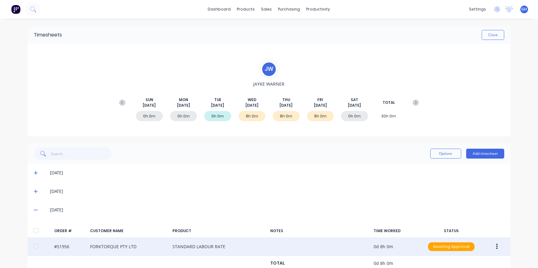
scroll to position [0, 0]
click at [491, 33] on button "Close" at bounding box center [492, 35] width 23 height 10
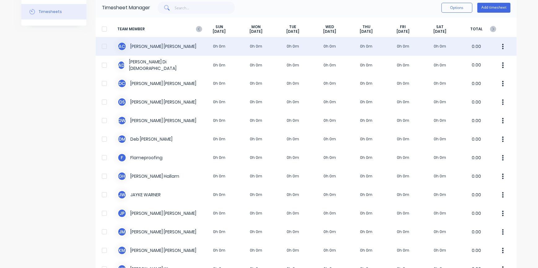
scroll to position [27, 0]
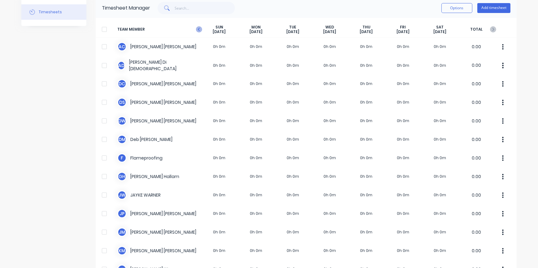
click at [197, 30] on g at bounding box center [199, 29] width 6 height 6
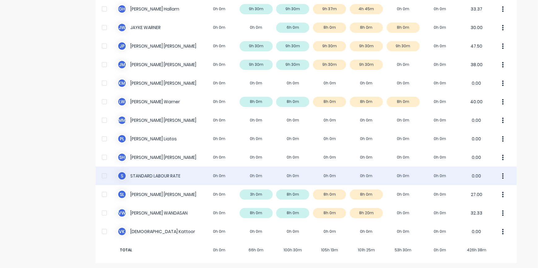
scroll to position [195, 0]
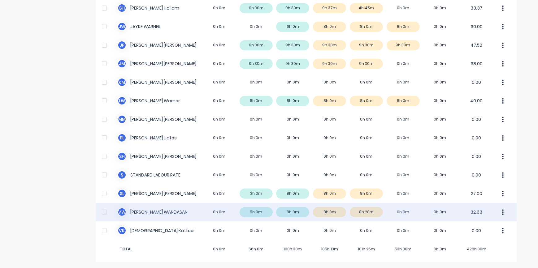
click at [365, 213] on div "V W [PERSON_NAME] 0h 0m 8h 0m 8h 0m 8h 0m 8h 20m 0h 0m 0h 0m 32.33" at bounding box center [306, 212] width 421 height 19
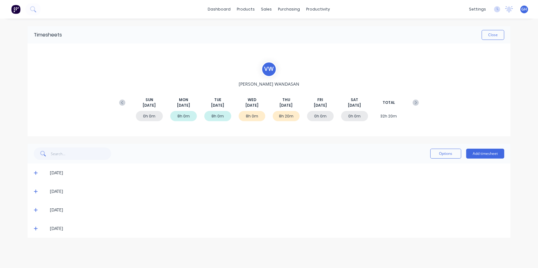
click at [36, 229] on icon at bounding box center [36, 229] width 4 height 4
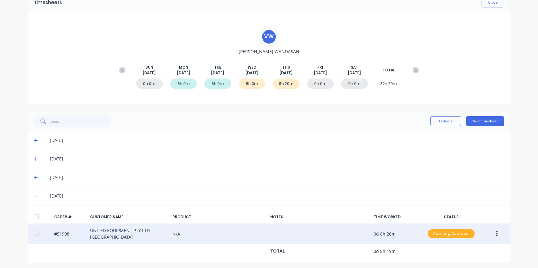
scroll to position [35, 0]
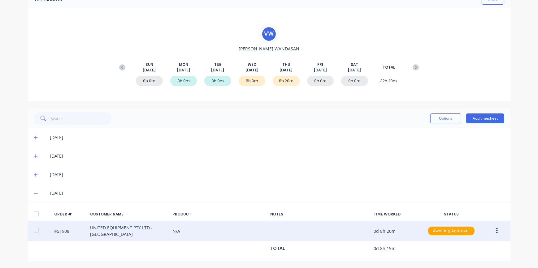
click at [495, 230] on button "button" at bounding box center [496, 231] width 15 height 11
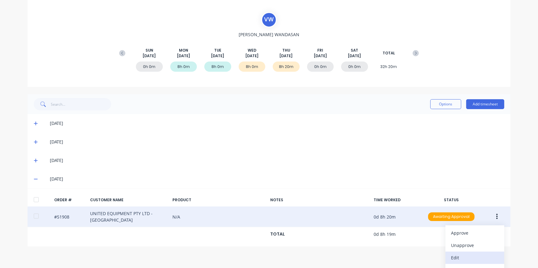
scroll to position [71, 0]
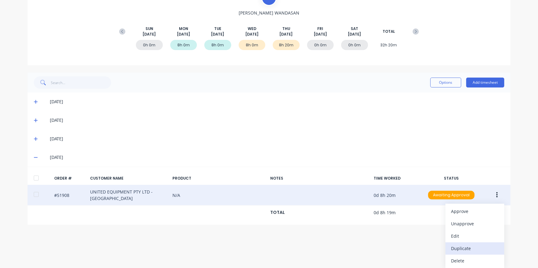
click at [458, 250] on div "Duplicate" at bounding box center [475, 248] width 48 height 9
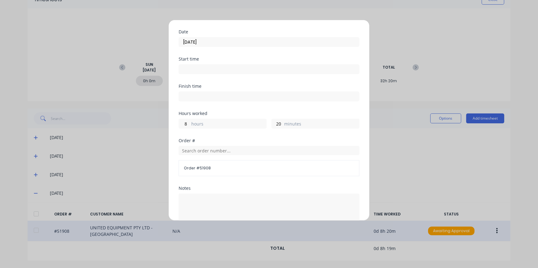
scroll to position [28, 0]
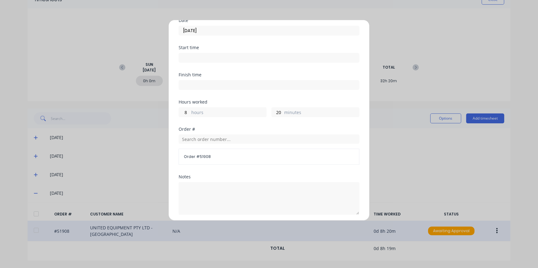
click at [185, 31] on input "[DATE]" at bounding box center [269, 30] width 180 height 9
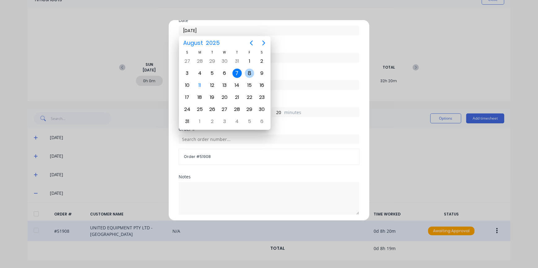
click at [252, 76] on div "8" at bounding box center [249, 73] width 9 height 9
type input "[DATE]"
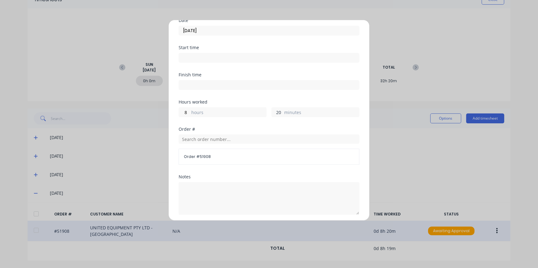
drag, startPoint x: 279, startPoint y: 111, endPoint x: 263, endPoint y: 111, distance: 16.4
click at [263, 111] on div "8 hours 20 minutes" at bounding box center [269, 111] width 181 height 11
type input "0"
click at [259, 175] on div "Notes" at bounding box center [269, 177] width 181 height 4
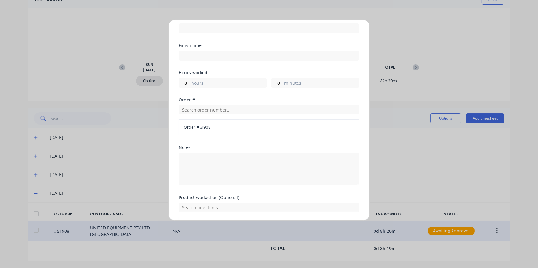
scroll to position [97, 0]
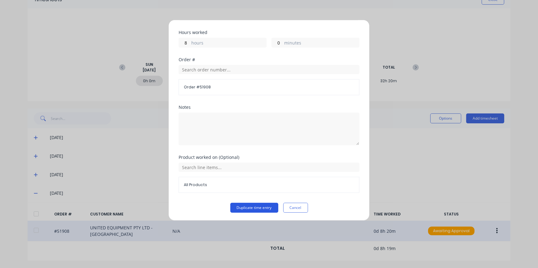
click at [268, 206] on button "Duplicate time entry" at bounding box center [254, 208] width 48 height 10
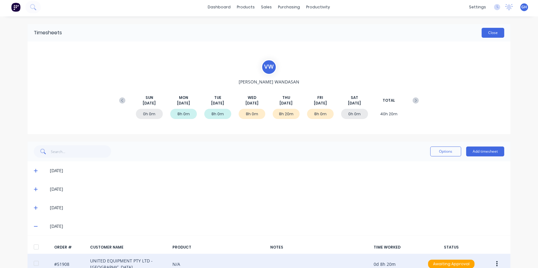
scroll to position [0, 0]
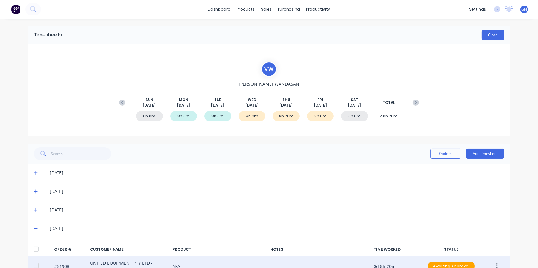
click at [490, 32] on button "Close" at bounding box center [492, 35] width 23 height 10
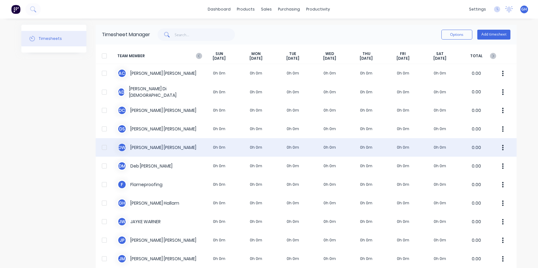
click at [145, 149] on div "D W [PERSON_NAME] 0h 0m 0h 0m 0h 0m 0h 0m 0h 0m 0h 0m 0h 0m 0.00" at bounding box center [306, 147] width 421 height 19
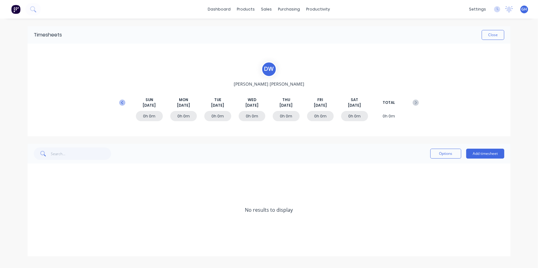
click at [121, 102] on icon at bounding box center [122, 102] width 2 height 3
click at [473, 155] on button "Add timesheet" at bounding box center [485, 154] width 38 height 10
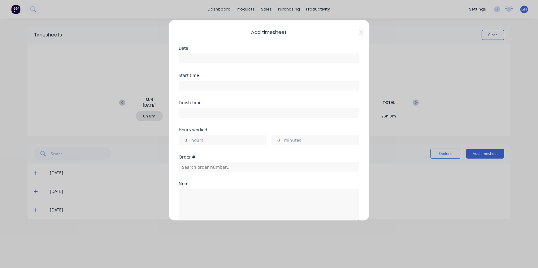
click at [192, 58] on input at bounding box center [269, 58] width 180 height 9
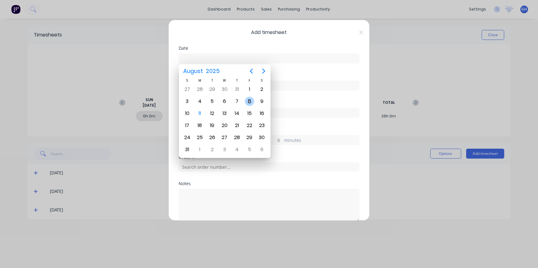
click at [248, 103] on div "8" at bounding box center [249, 101] width 9 height 9
type input "[DATE]"
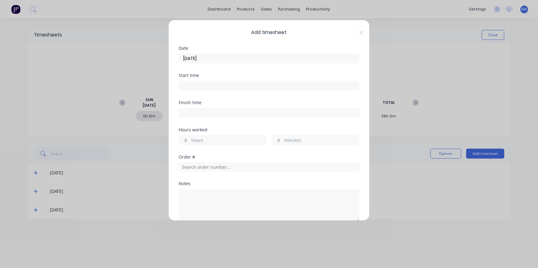
click at [187, 139] on input "hours" at bounding box center [184, 140] width 11 height 9
type input "7"
click at [279, 139] on input "minutes" at bounding box center [277, 140] width 11 height 9
type input "40"
click at [239, 178] on div "Order #" at bounding box center [269, 168] width 181 height 27
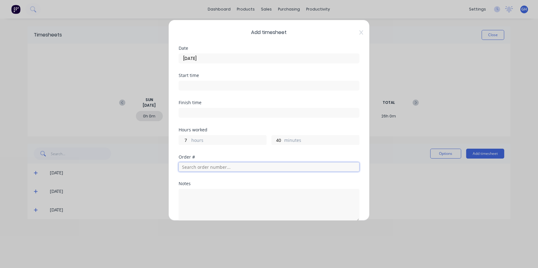
click at [194, 166] on input "text" at bounding box center [269, 166] width 181 height 9
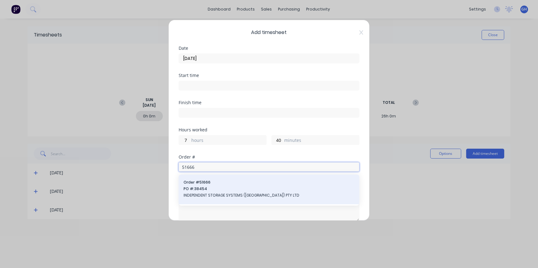
type input "51666"
click at [198, 196] on span "INDEPENDENT STORAGE SYSTEMS ([GEOGRAPHIC_DATA]) PTY LTD" at bounding box center [268, 196] width 171 height 6
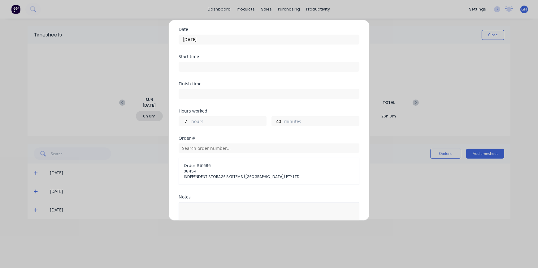
scroll to position [56, 0]
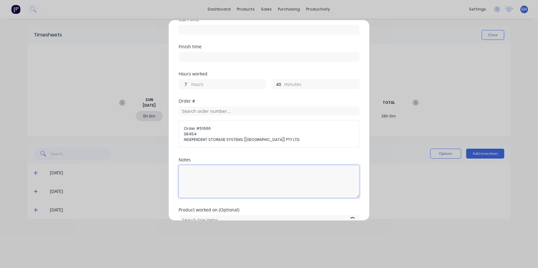
click at [207, 171] on textarea at bounding box center [269, 181] width 181 height 33
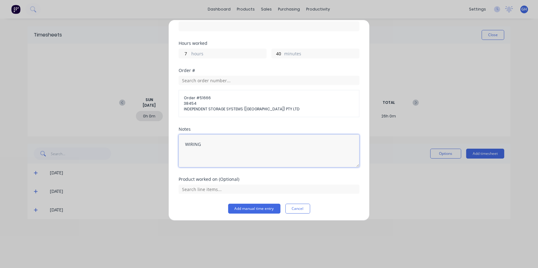
scroll to position [88, 0]
type textarea "WIRING"
click at [263, 210] on button "Add manual time entry" at bounding box center [254, 208] width 52 height 10
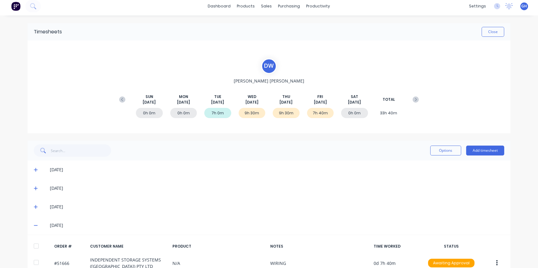
scroll to position [0, 0]
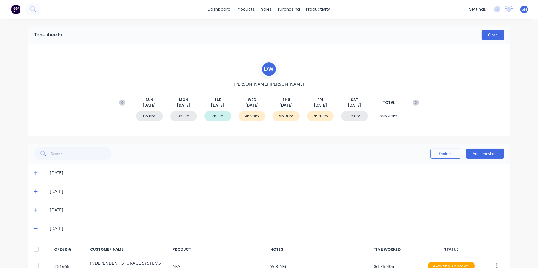
click at [492, 35] on button "Close" at bounding box center [492, 35] width 23 height 10
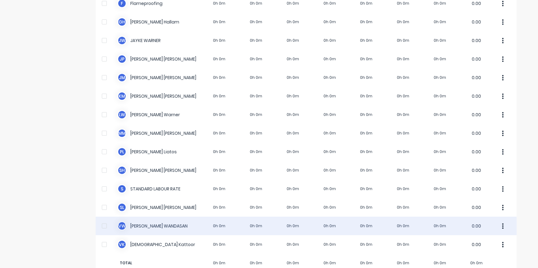
scroll to position [195, 0]
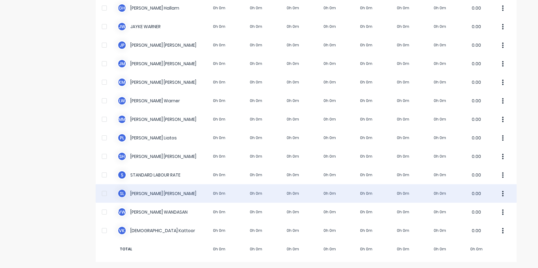
click at [144, 193] on div "S L [PERSON_NAME] 0h 0m 0h 0m 0h 0m 0h 0m 0h 0m 0h 0m 0h 0m 0.00" at bounding box center [306, 193] width 421 height 19
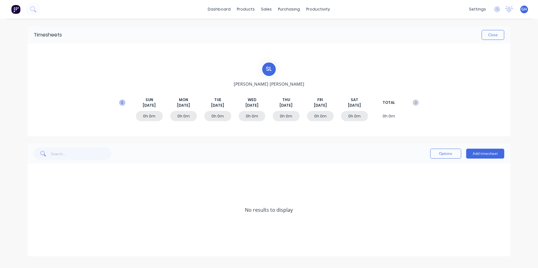
click at [121, 103] on icon at bounding box center [122, 103] width 6 height 6
click at [37, 229] on icon at bounding box center [36, 228] width 4 height 4
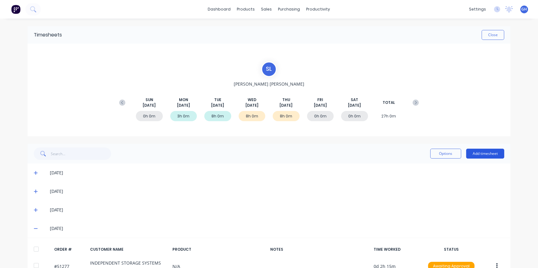
click at [478, 153] on button "Add timesheet" at bounding box center [485, 154] width 38 height 10
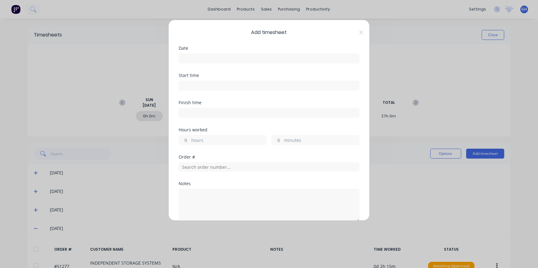
click at [205, 58] on input at bounding box center [269, 58] width 180 height 9
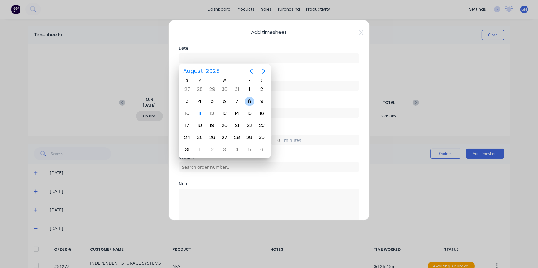
click at [247, 102] on div "8" at bounding box center [249, 101] width 9 height 9
type input "[DATE]"
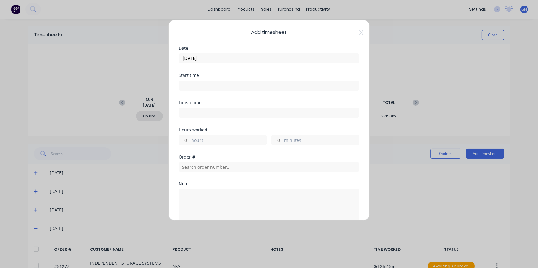
click at [187, 140] on input "hours" at bounding box center [184, 140] width 11 height 9
type input "8"
click at [186, 166] on input "text" at bounding box center [269, 166] width 181 height 9
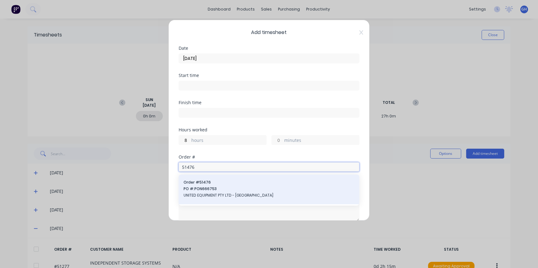
type input "51476"
click at [213, 197] on span "UNITED EQUIPMENT PTY LTD - [GEOGRAPHIC_DATA]" at bounding box center [268, 196] width 171 height 6
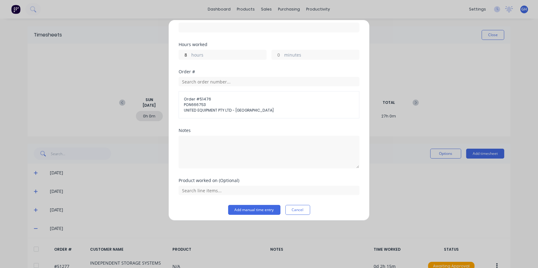
scroll to position [88, 0]
click at [245, 206] on button "Add manual time entry" at bounding box center [254, 208] width 52 height 10
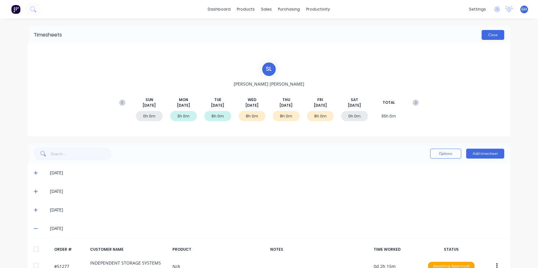
click at [497, 35] on button "Close" at bounding box center [492, 35] width 23 height 10
